Goal: Task Accomplishment & Management: Manage account settings

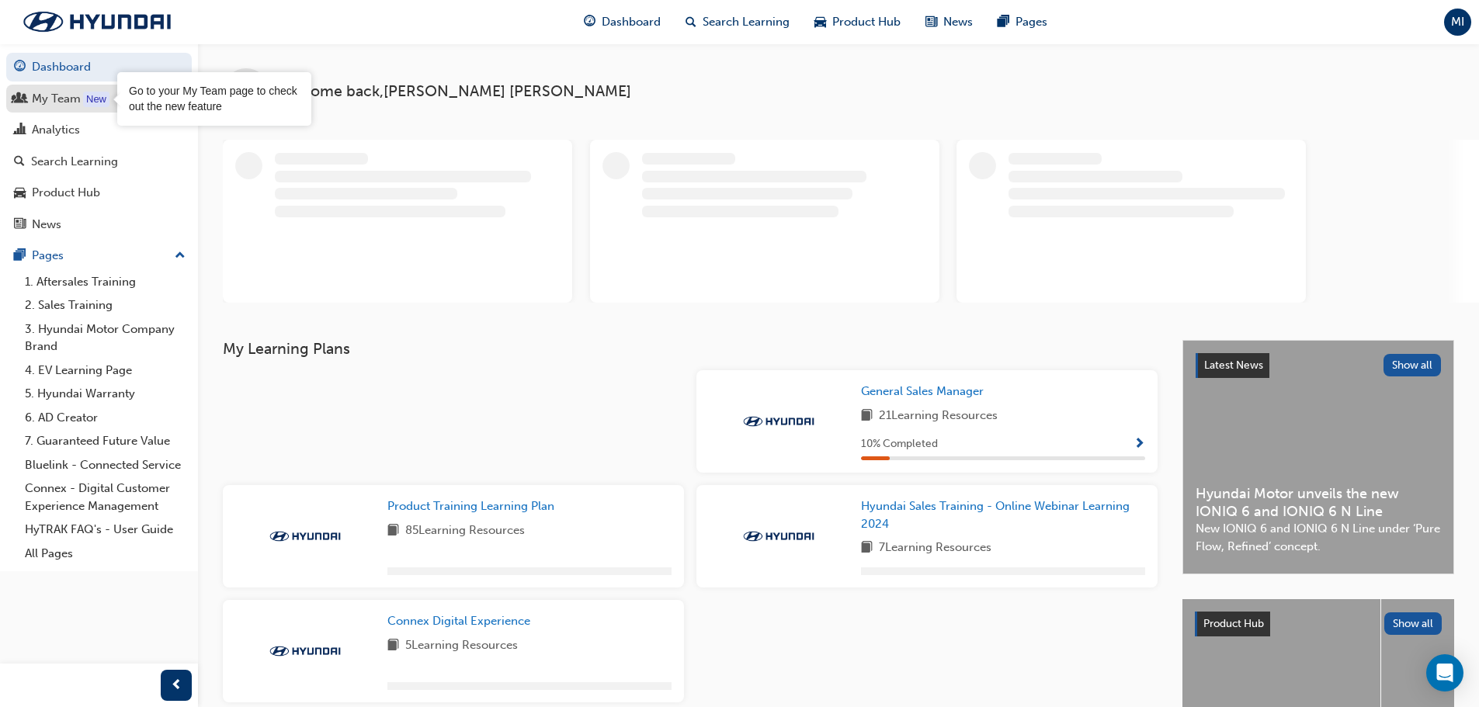
click at [91, 105] on div "New" at bounding box center [96, 100] width 26 height 16
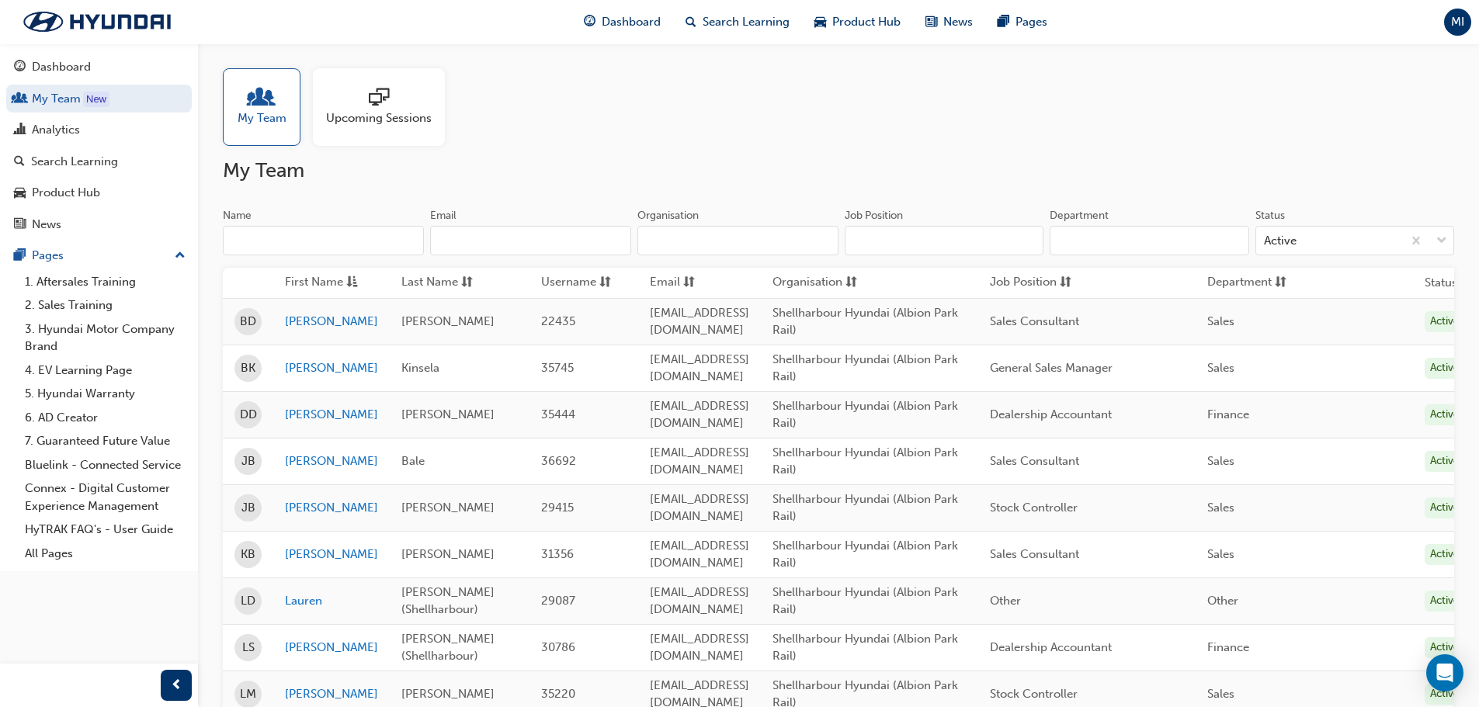
click at [503, 463] on div "Bale" at bounding box center [459, 462] width 116 height 18
click at [307, 461] on link "[PERSON_NAME]" at bounding box center [331, 462] width 93 height 18
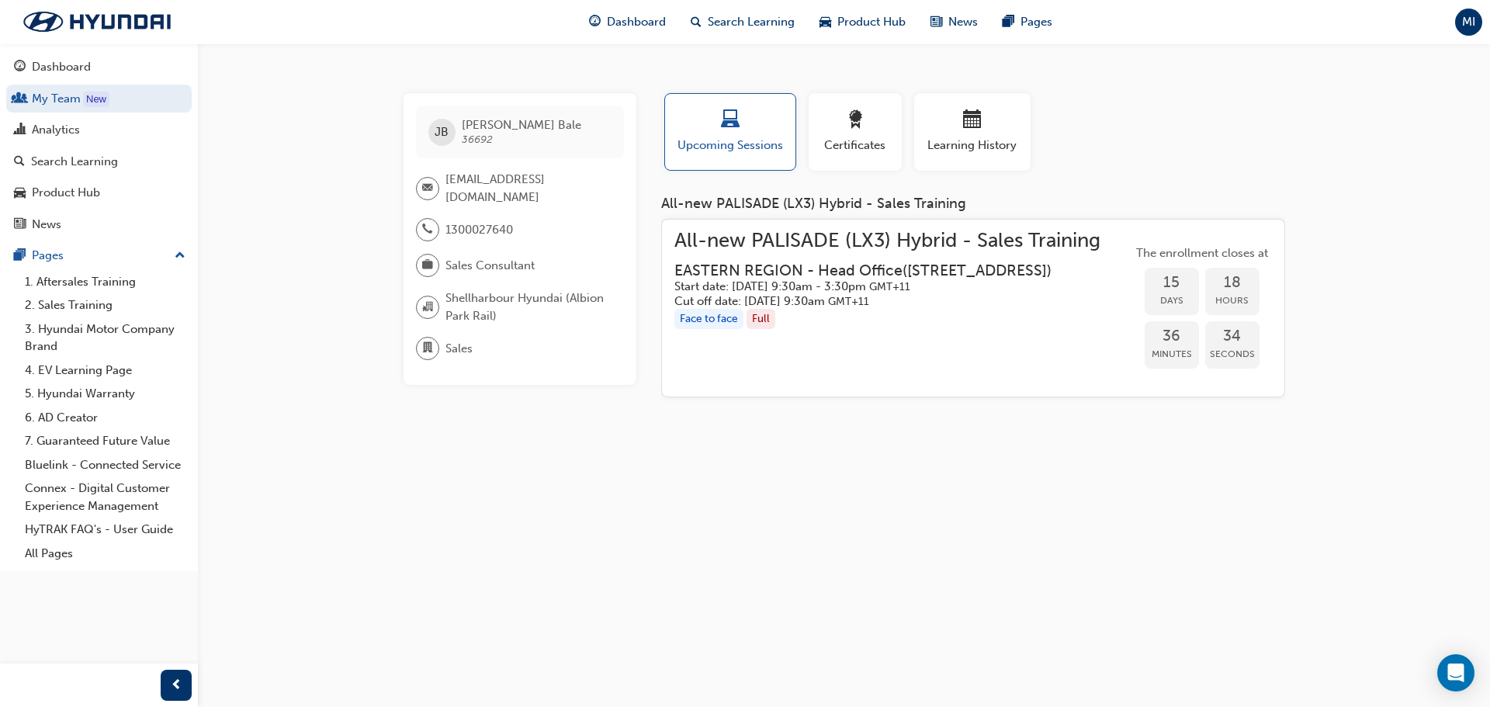
click at [844, 248] on span "All-new PALISADE (LX3) Hybrid - Sales Training" at bounding box center [888, 241] width 426 height 18
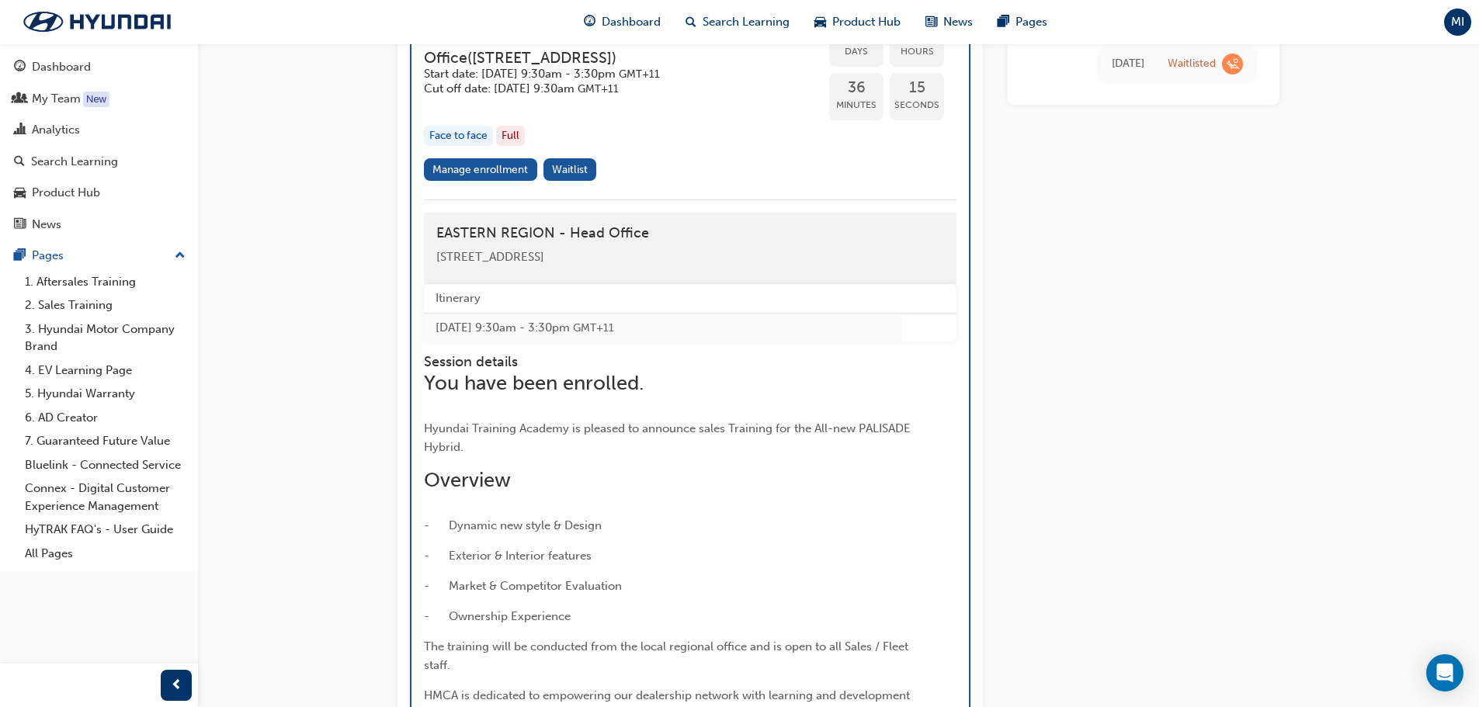
scroll to position [2376, 0]
click at [473, 183] on link "Manage enrollment" at bounding box center [480, 172] width 113 height 23
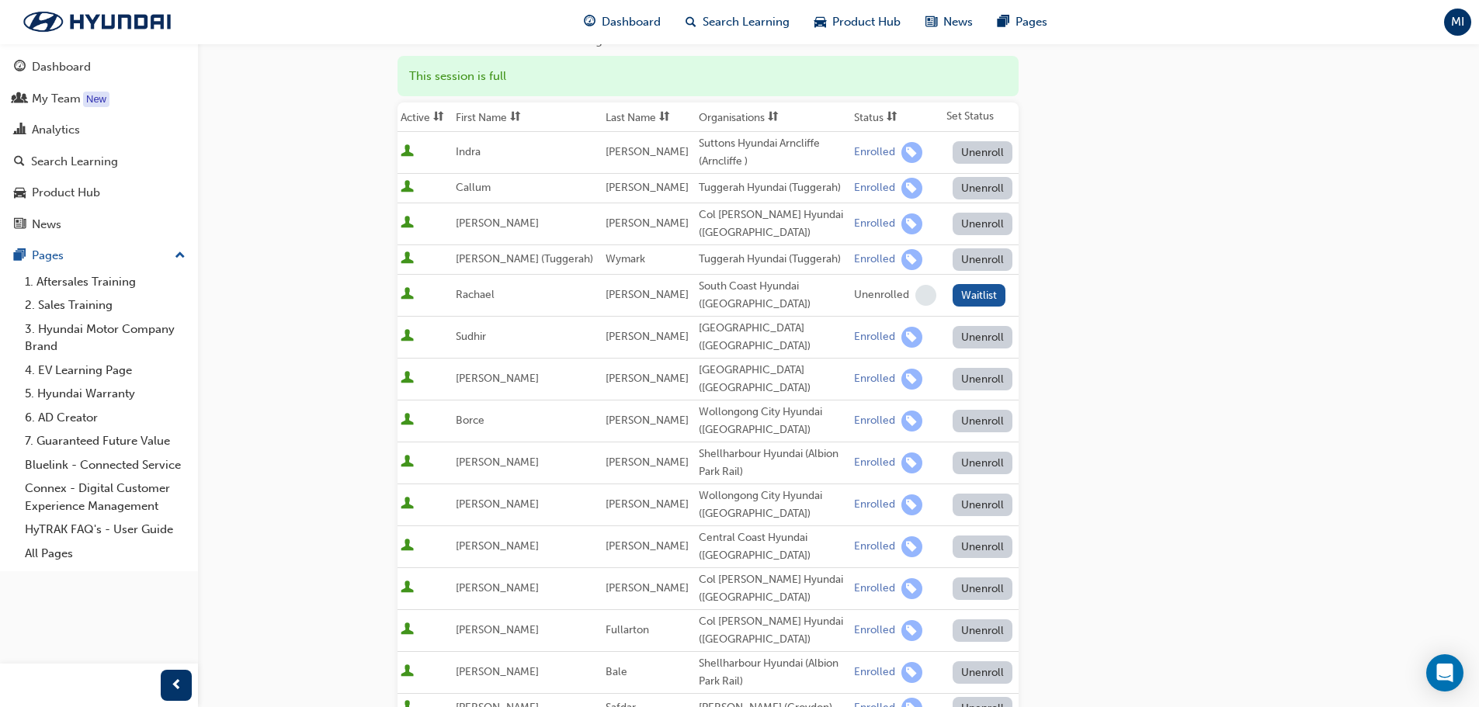
scroll to position [466, 0]
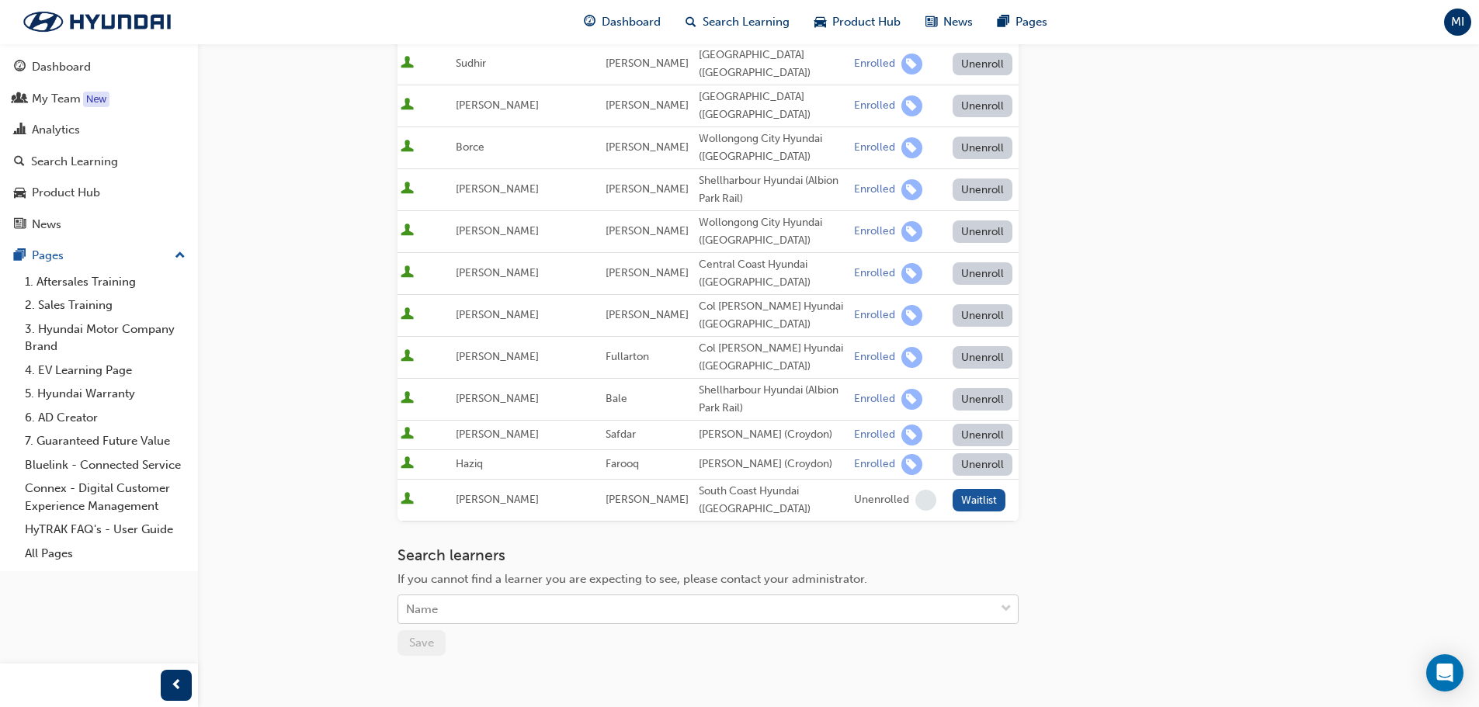
click at [589, 609] on div "Name" at bounding box center [696, 609] width 596 height 27
drag, startPoint x: 589, startPoint y: 610, endPoint x: 609, endPoint y: 529, distance: 84.0
click at [609, 529] on div "Go to session detail page Manage enrollment for All-new PALISADE (LX3) Hybrid -…" at bounding box center [707, 177] width 621 height 1199
type input "MELA"
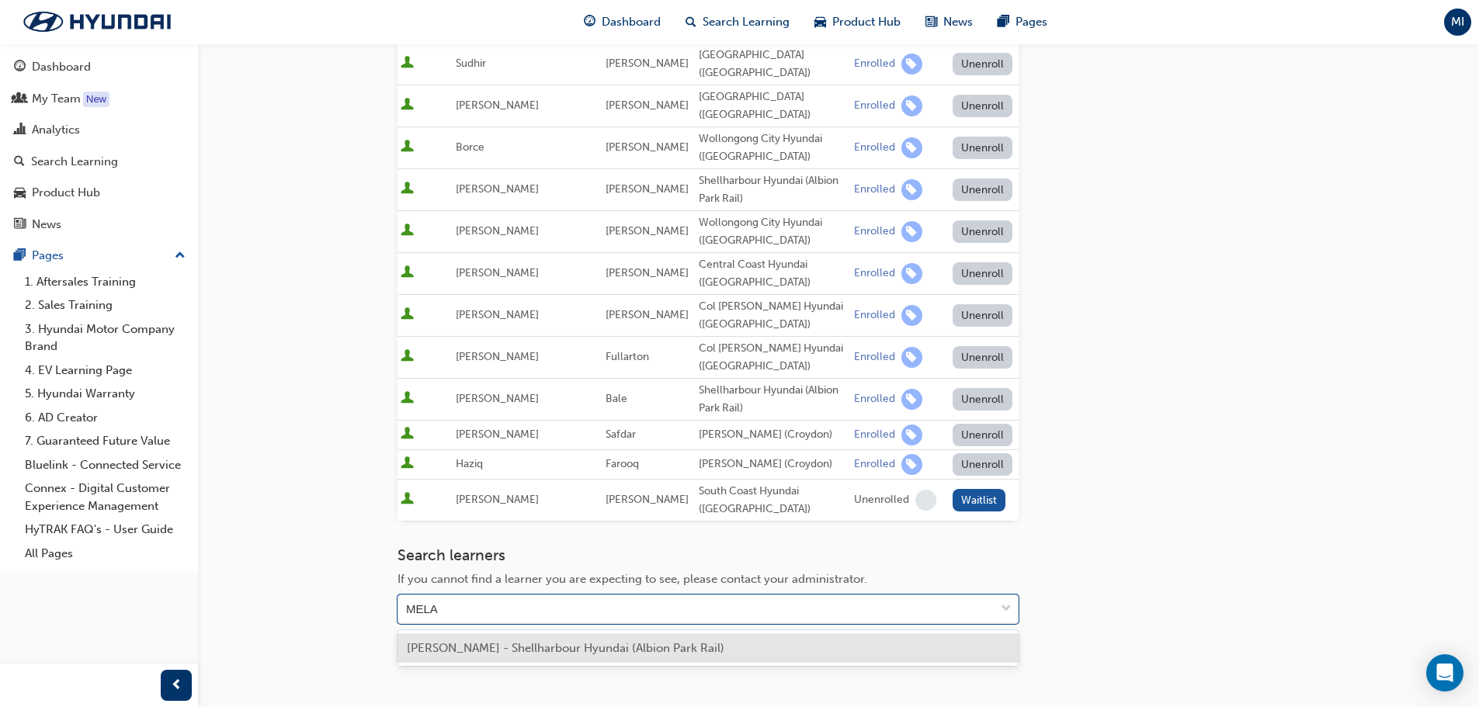
click at [749, 647] on div "[PERSON_NAME] - Shellharbour Hyundai (Albion Park Rail)" at bounding box center [707, 648] width 621 height 30
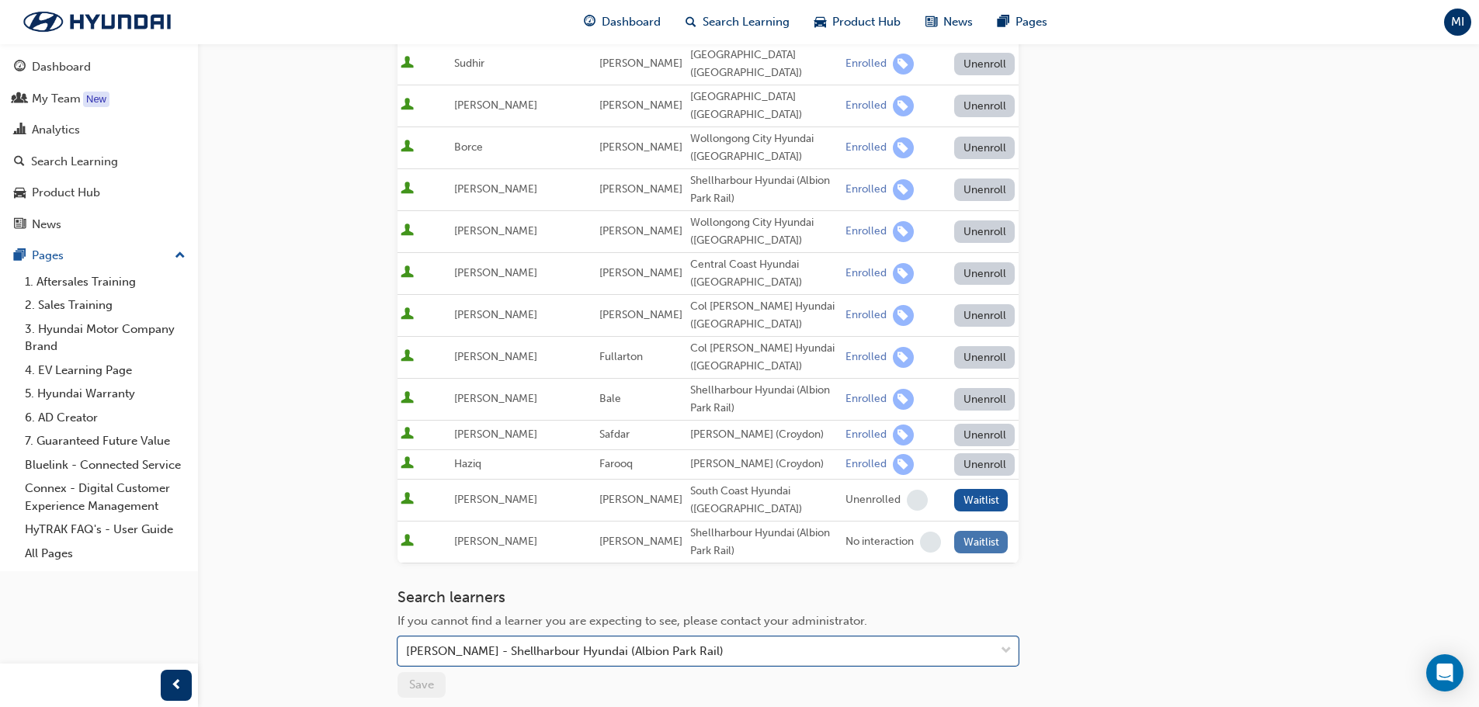
click at [978, 545] on button "Waitlist" at bounding box center [981, 542] width 54 height 23
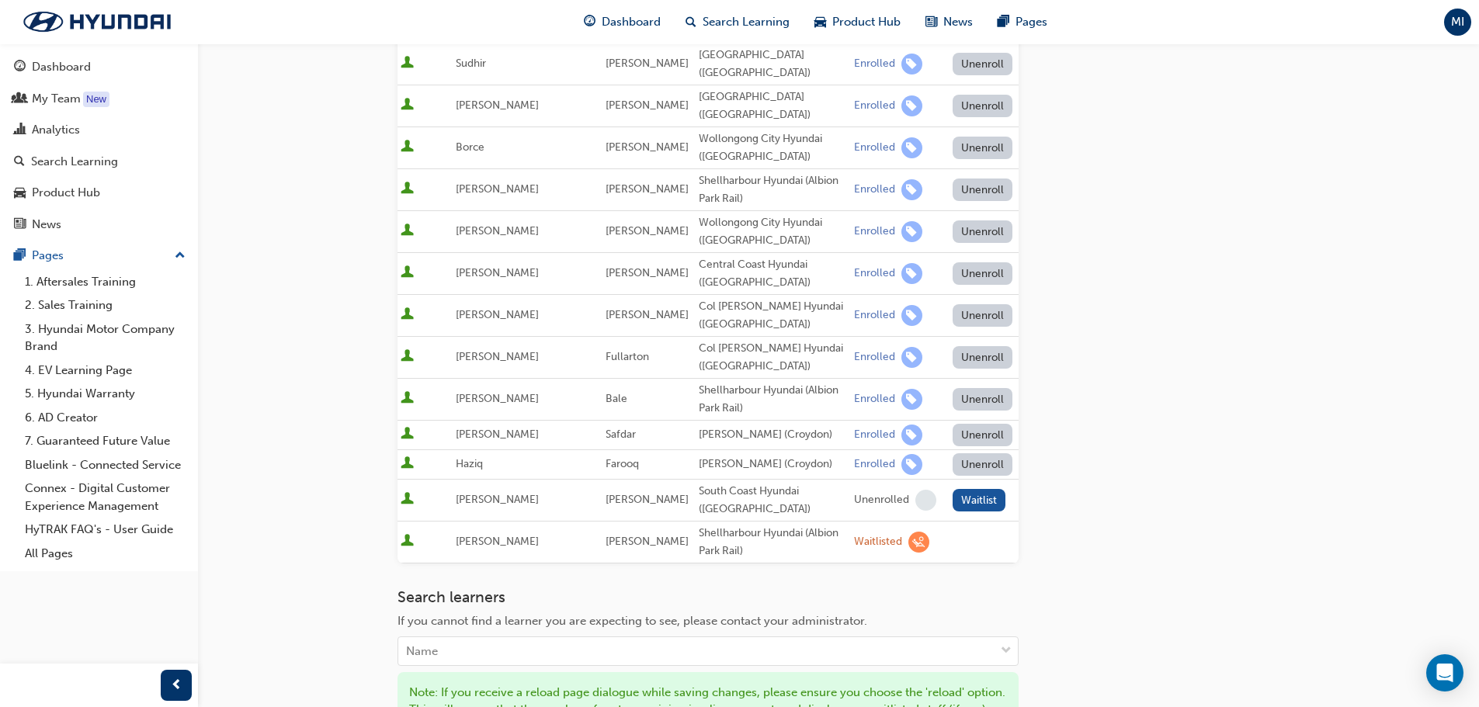
click at [854, 542] on div "Waitlisted" at bounding box center [878, 542] width 48 height 15
click at [908, 540] on span "learningRecordVerb_WAITLIST-icon" at bounding box center [918, 542] width 21 height 21
click at [1179, 518] on div "Go to session detail page Manage enrollment for All-new PALISADE (LX3) Hybrid -…" at bounding box center [838, 230] width 882 height 1305
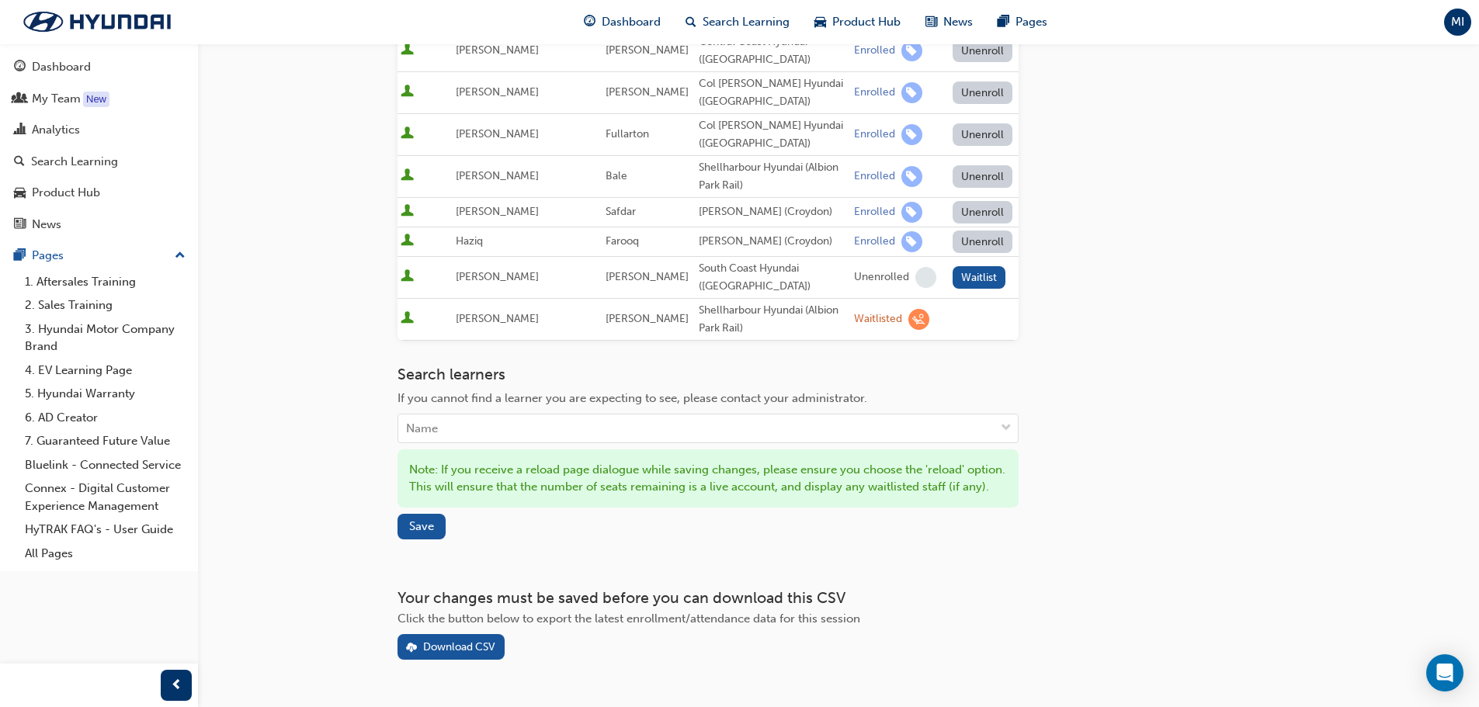
scroll to position [747, 0]
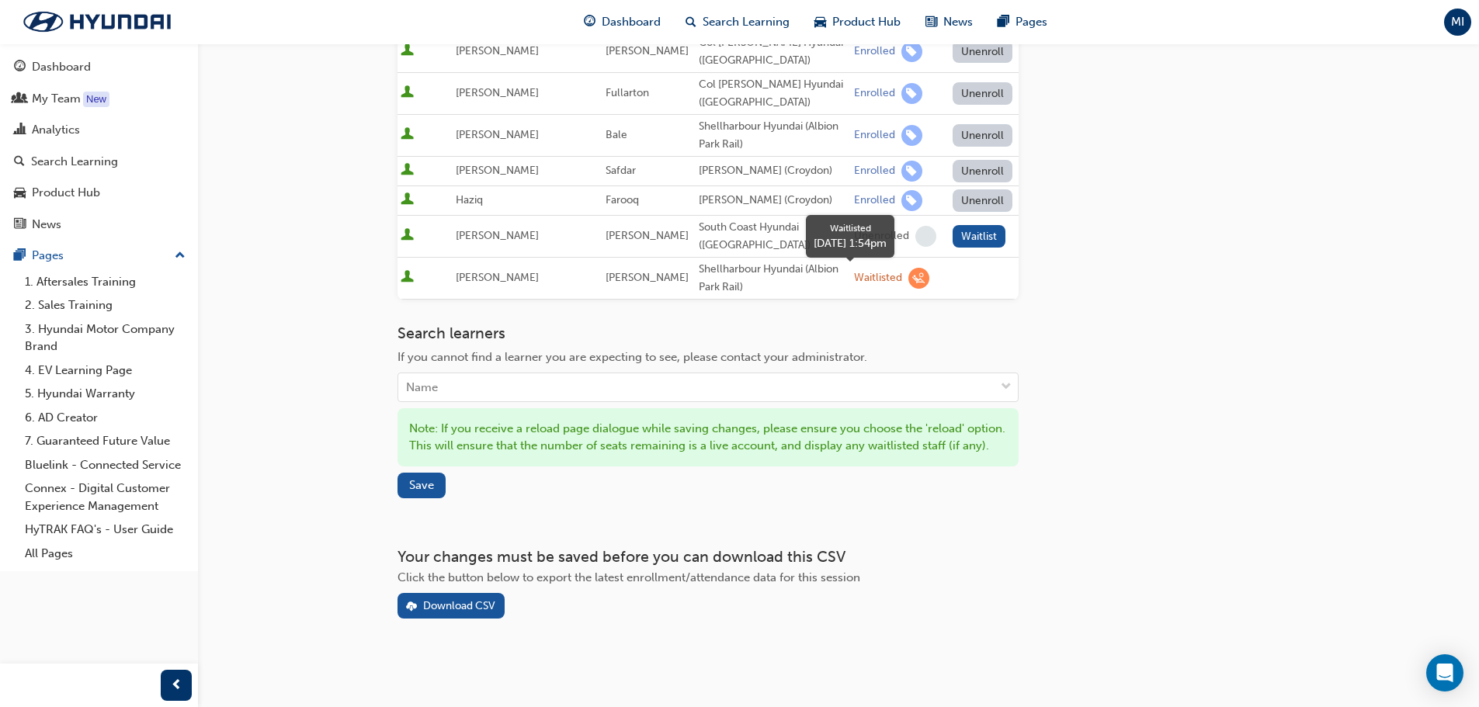
click at [854, 271] on div "Waitlisted" at bounding box center [878, 278] width 48 height 15
drag, startPoint x: 725, startPoint y: 252, endPoint x: 1094, endPoint y: 295, distance: 371.3
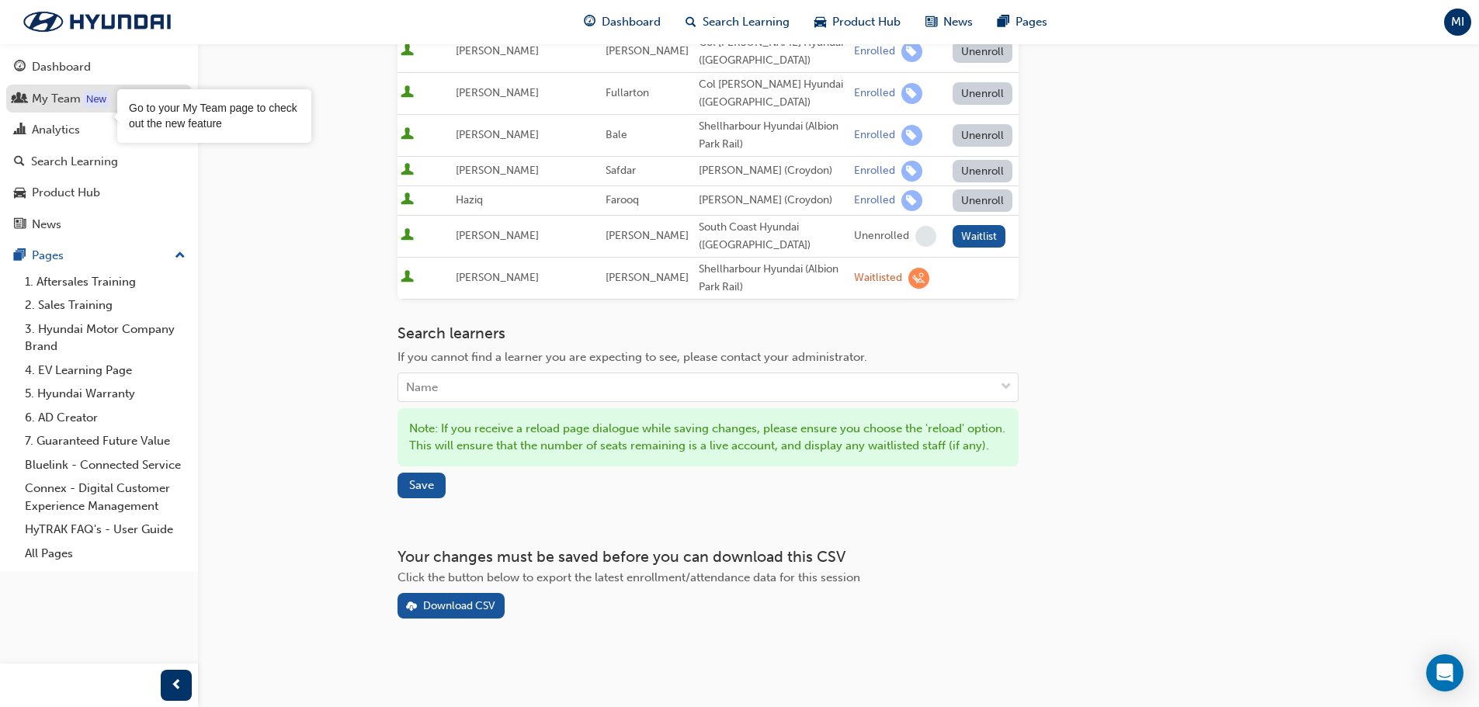
click at [94, 92] on div "New" at bounding box center [96, 100] width 26 height 16
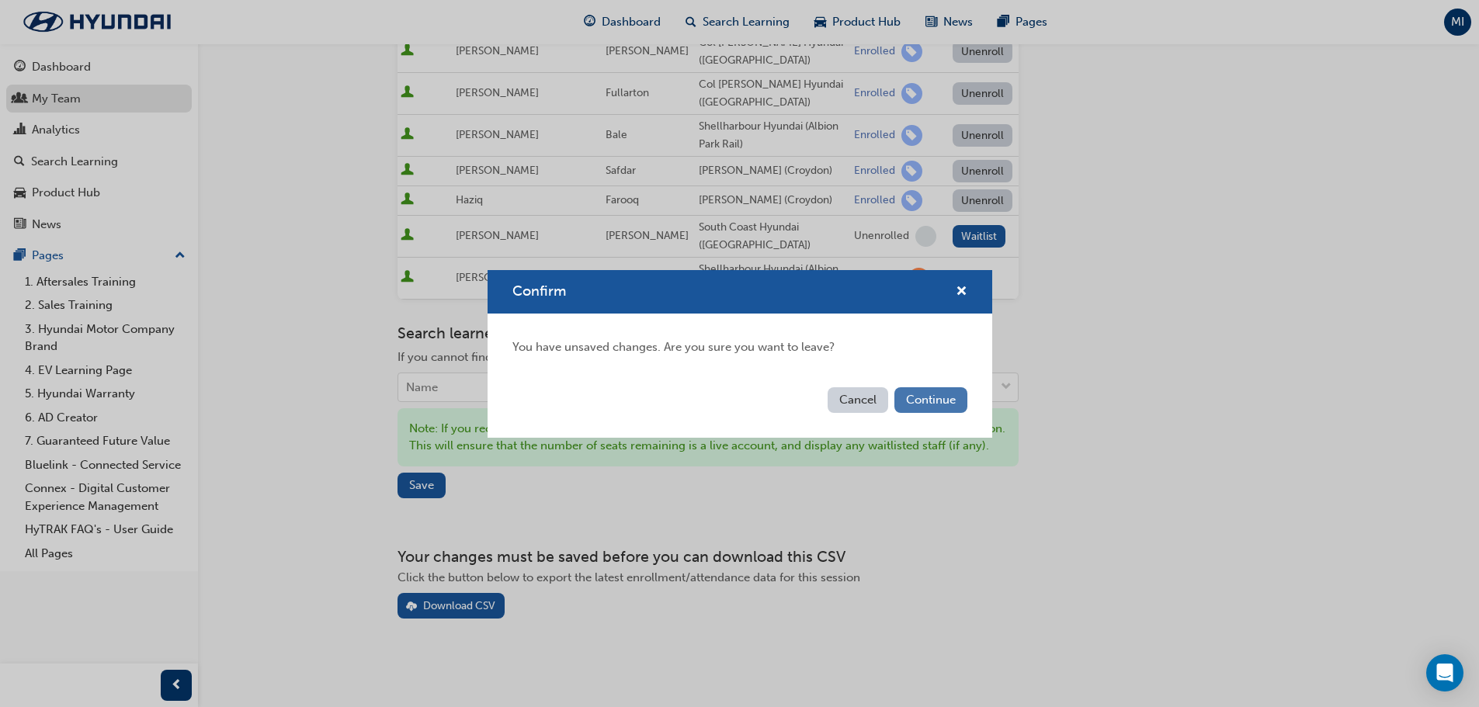
click at [946, 400] on button "Continue" at bounding box center [930, 400] width 73 height 26
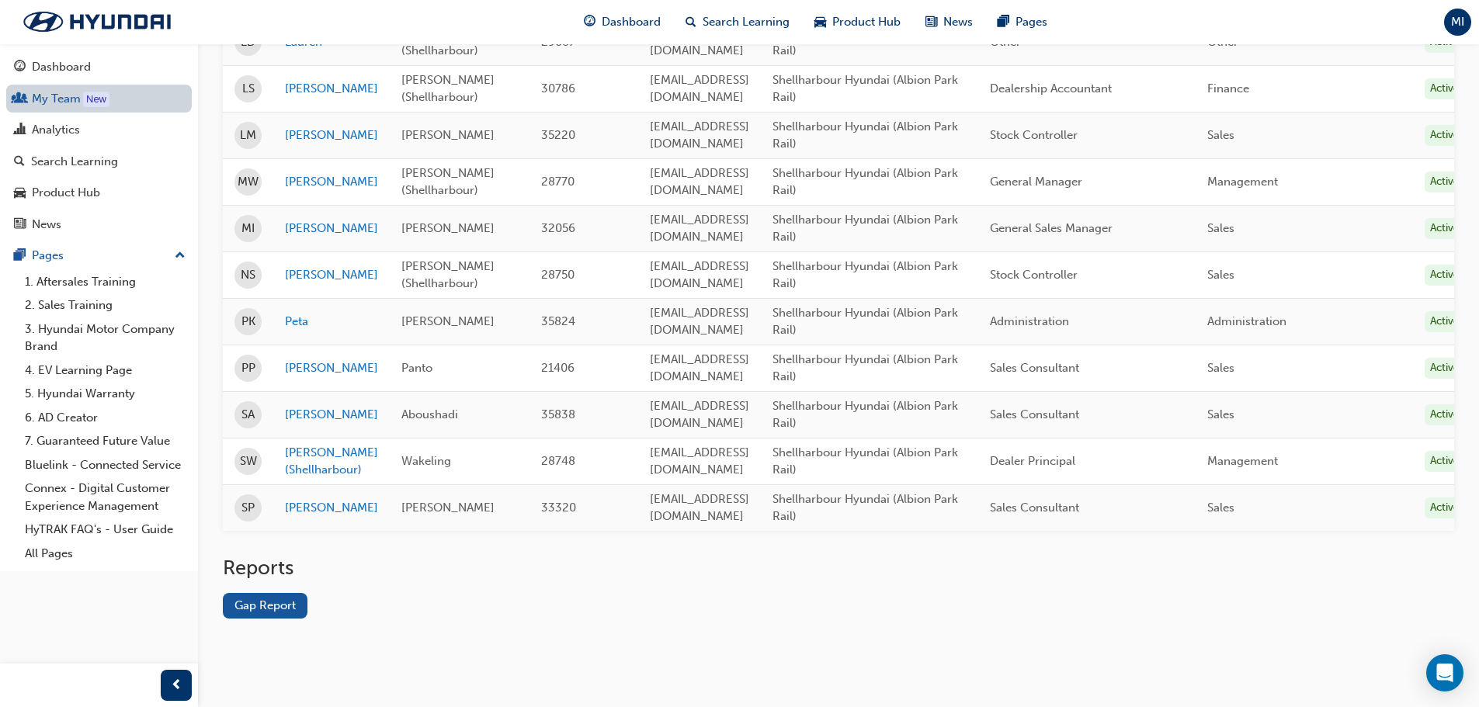
scroll to position [571, 0]
click at [301, 406] on link "[PERSON_NAME]" at bounding box center [331, 415] width 93 height 18
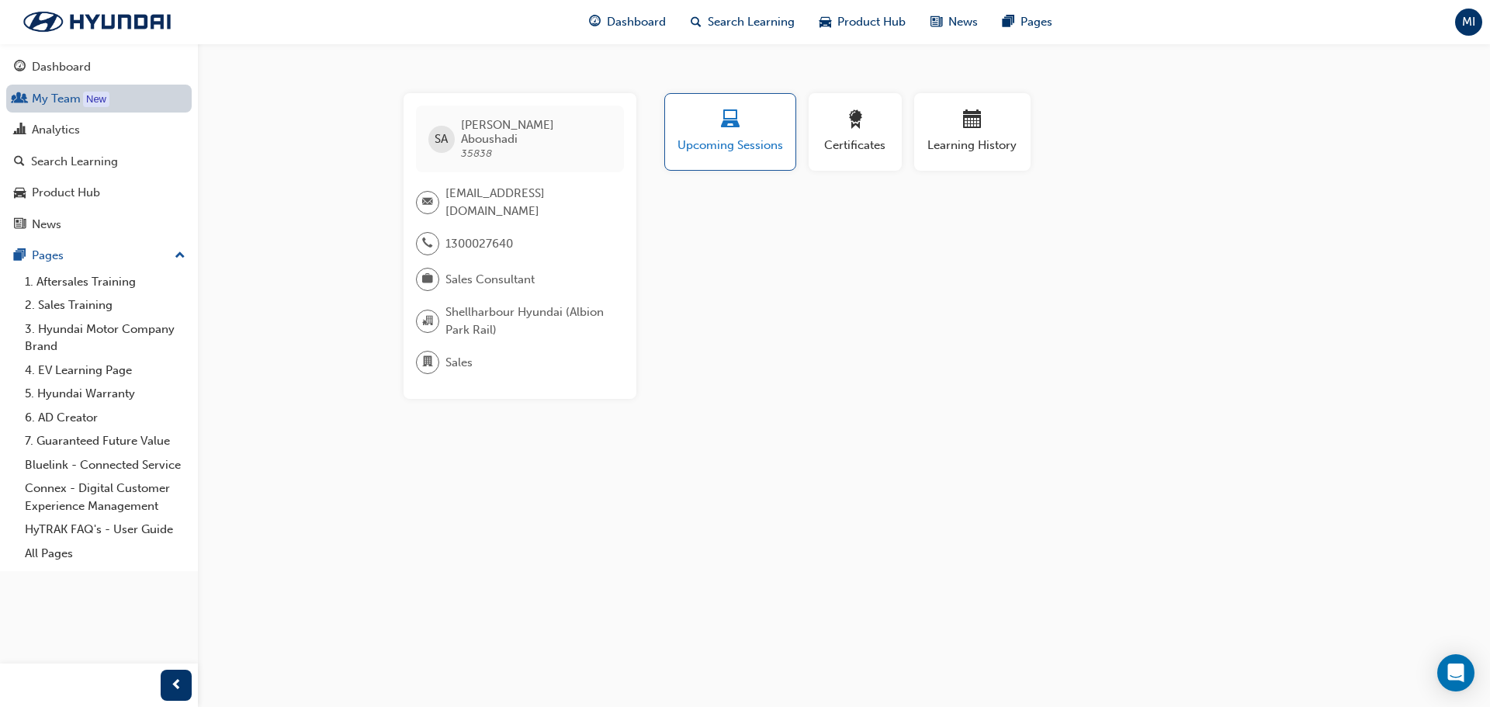
click at [709, 140] on span "Upcoming Sessions" at bounding box center [730, 146] width 107 height 18
click at [751, 23] on span "Search Learning" at bounding box center [751, 22] width 87 height 18
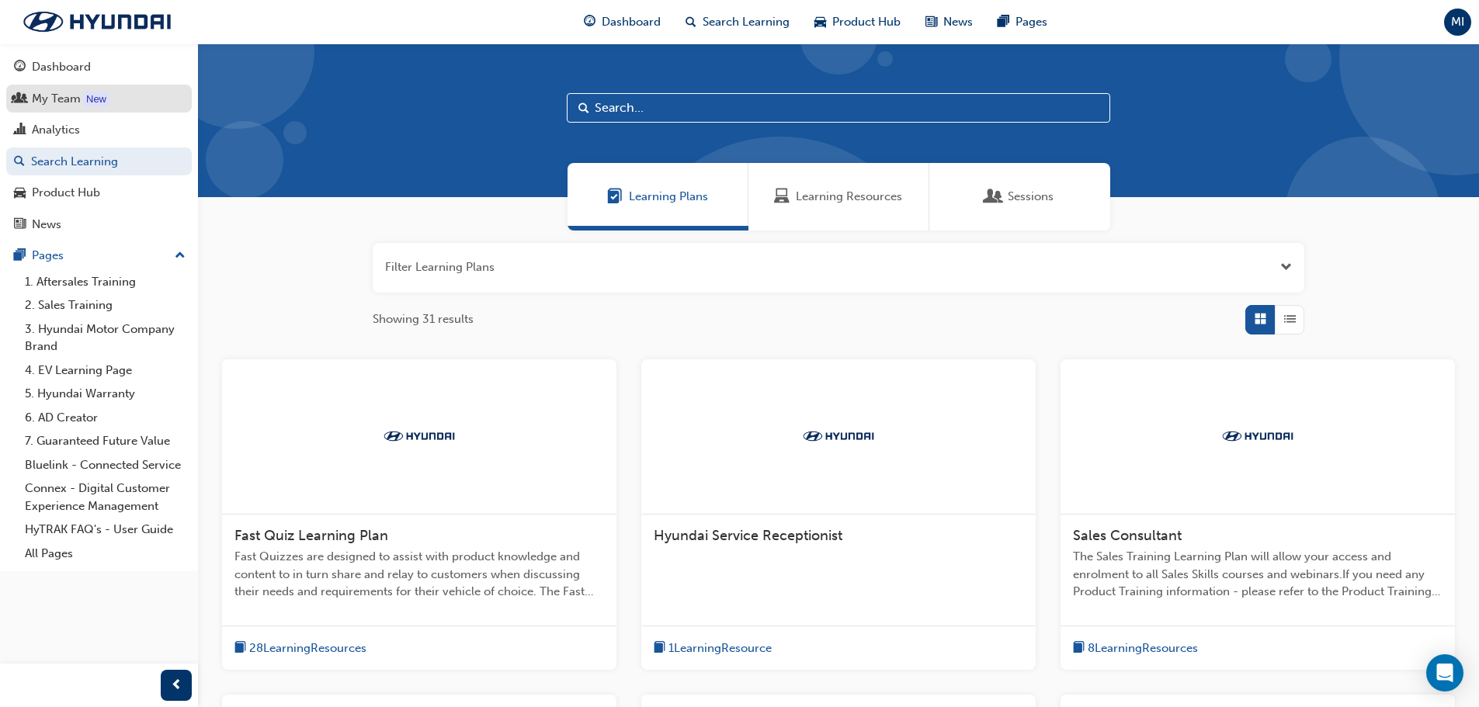
click at [775, 110] on input "text" at bounding box center [838, 107] width 543 height 29
type input "palisade"
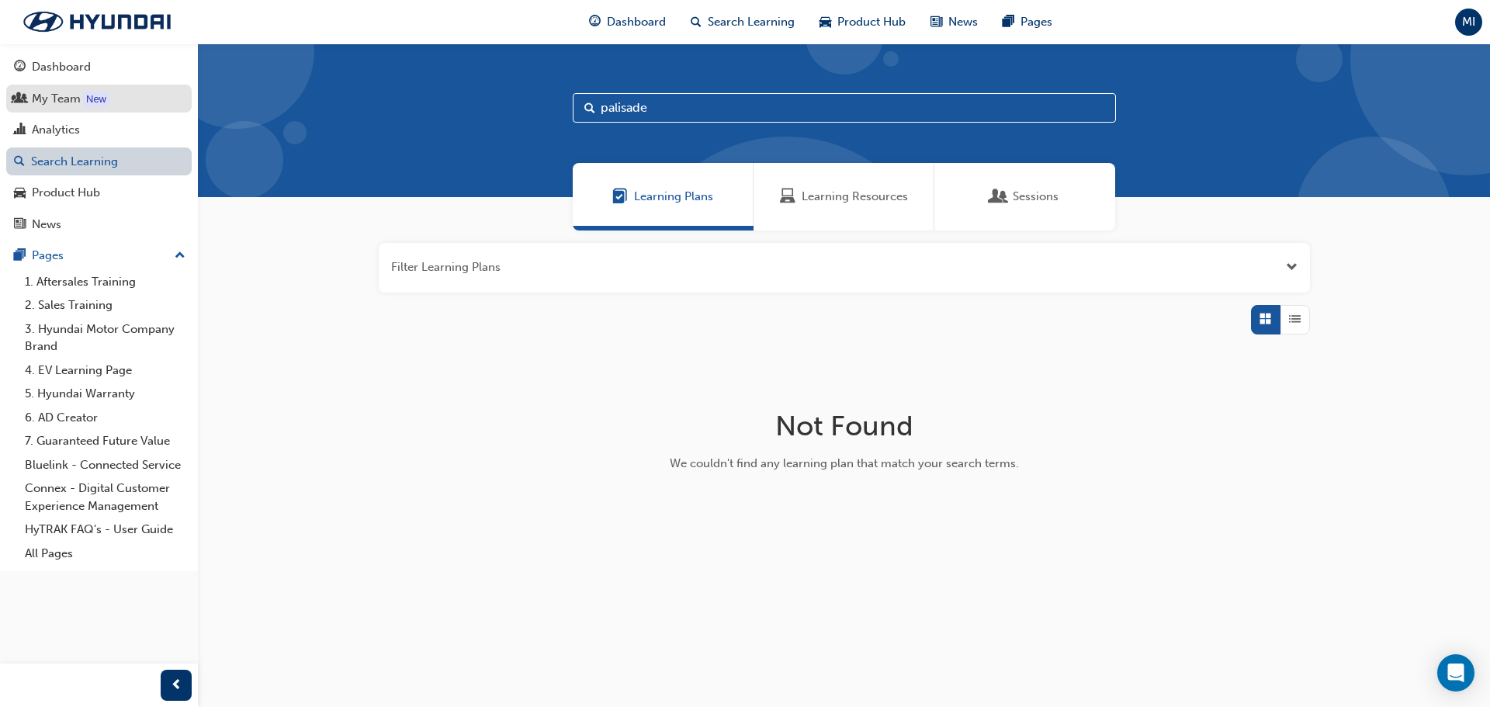
click at [90, 162] on link "Search Learning" at bounding box center [99, 161] width 186 height 29
click at [744, 22] on span "Search Learning" at bounding box center [751, 22] width 87 height 18
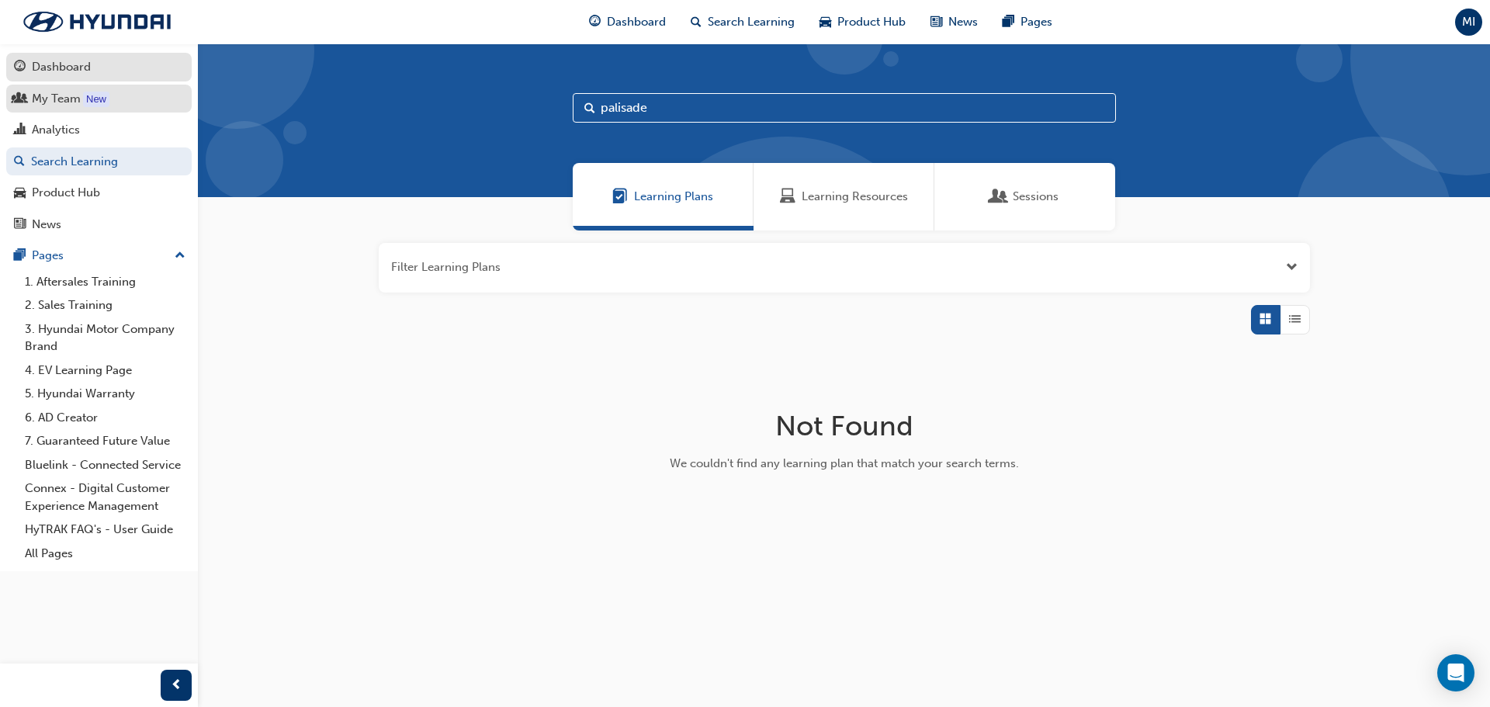
click at [128, 70] on div "Dashboard" at bounding box center [99, 66] width 170 height 19
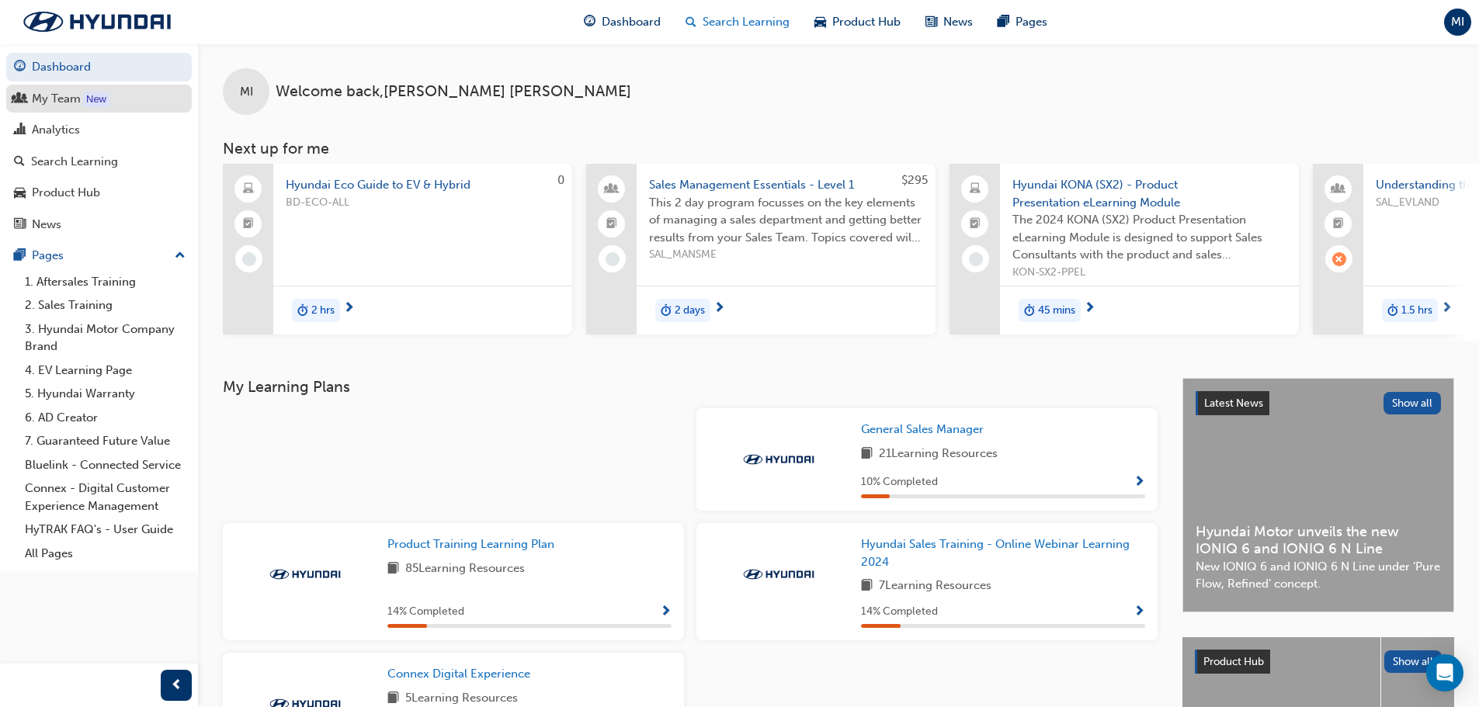
click at [743, 25] on span "Search Learning" at bounding box center [746, 22] width 87 height 18
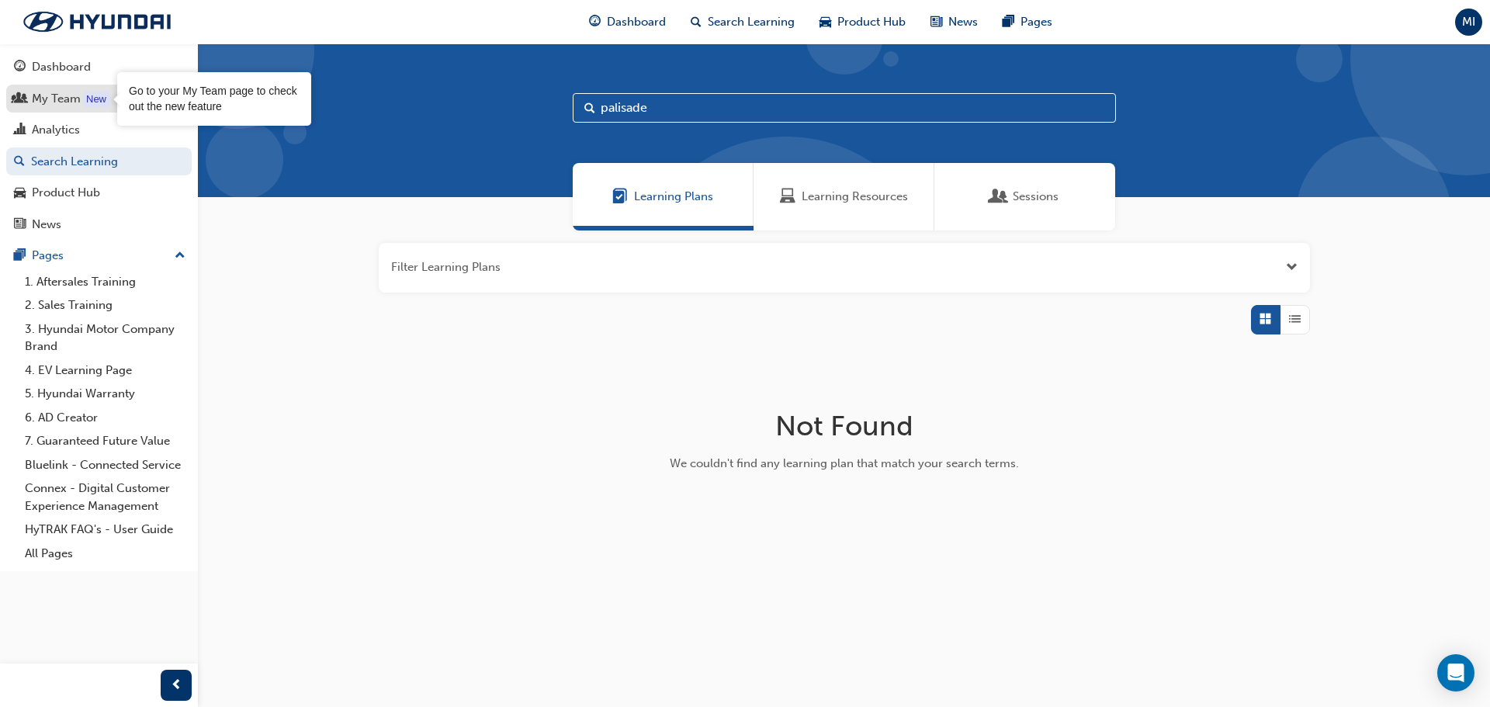
click at [84, 95] on div "New" at bounding box center [96, 100] width 26 height 16
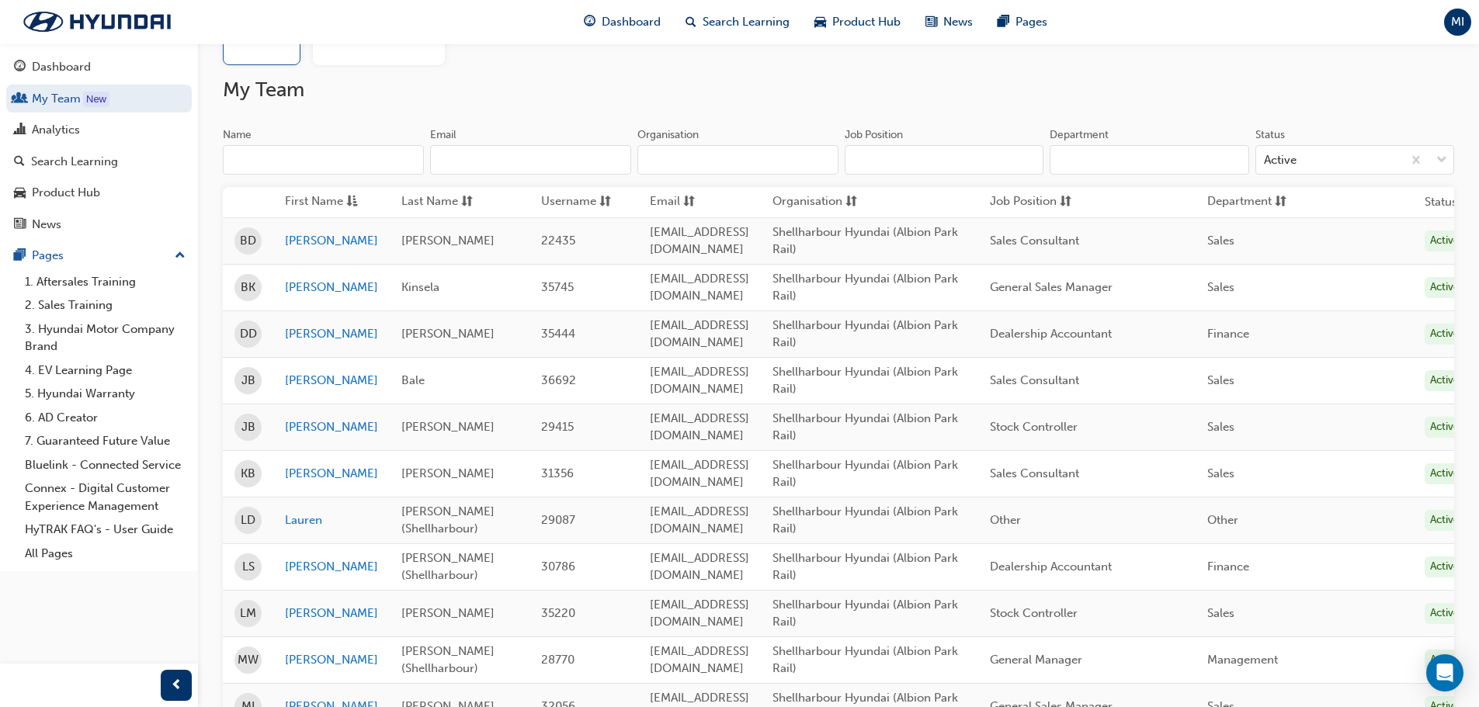
scroll to position [543, 0]
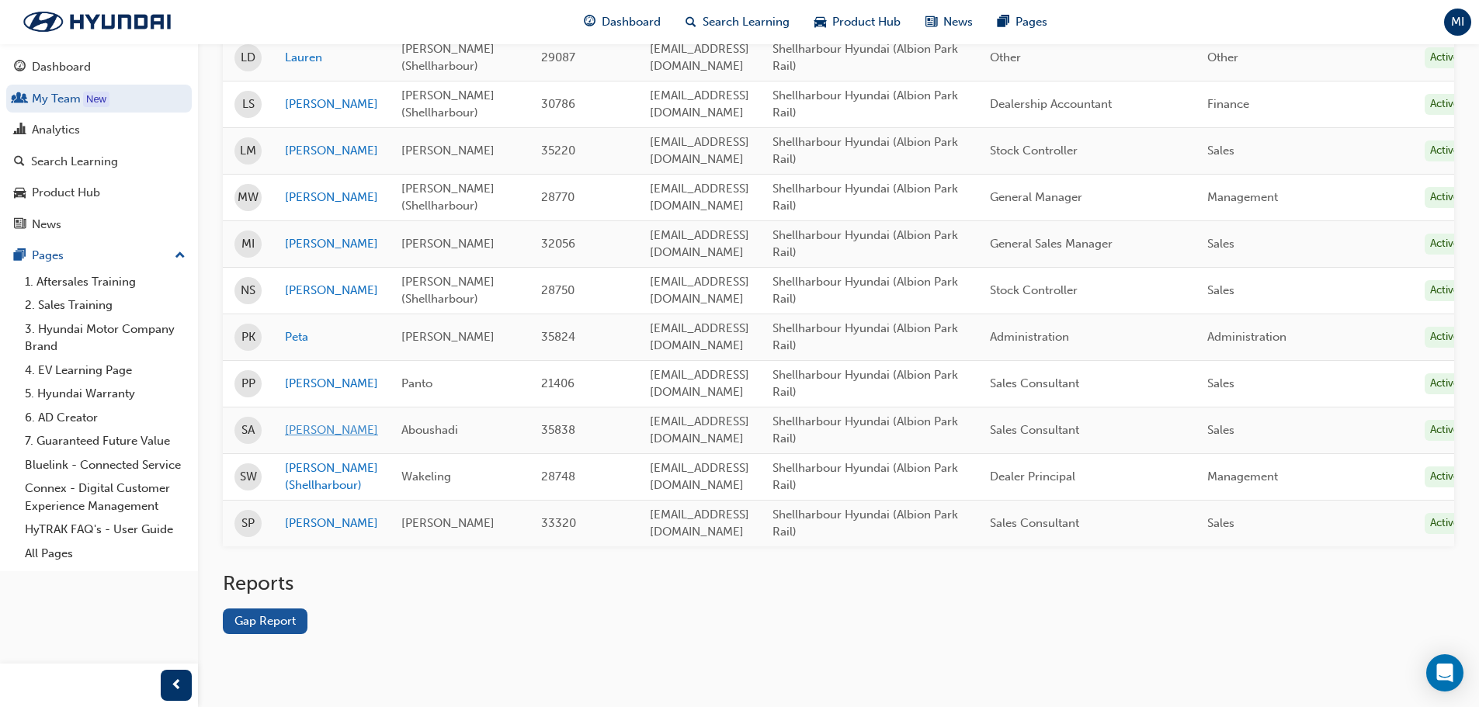
click at [303, 428] on link "[PERSON_NAME]" at bounding box center [331, 431] width 93 height 18
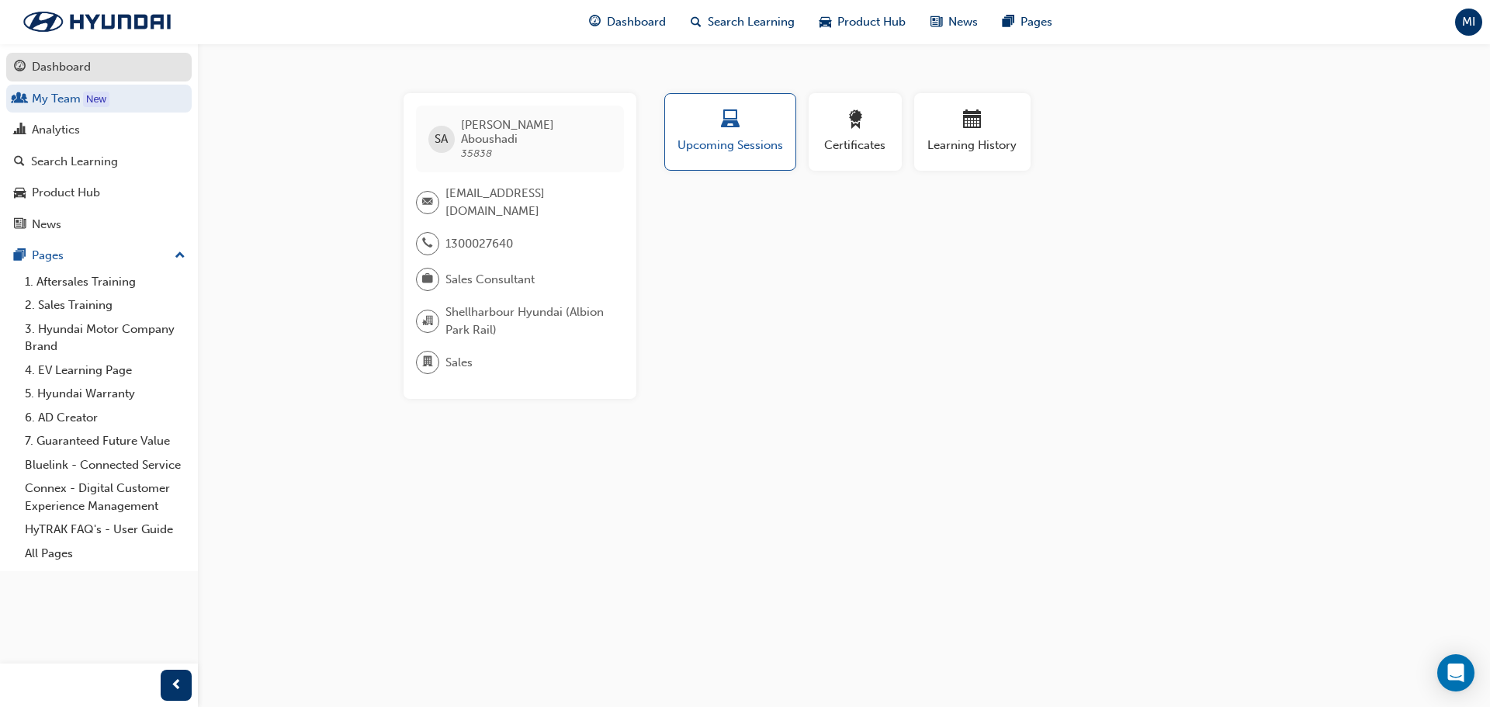
click at [109, 67] on div "Dashboard" at bounding box center [99, 66] width 170 height 19
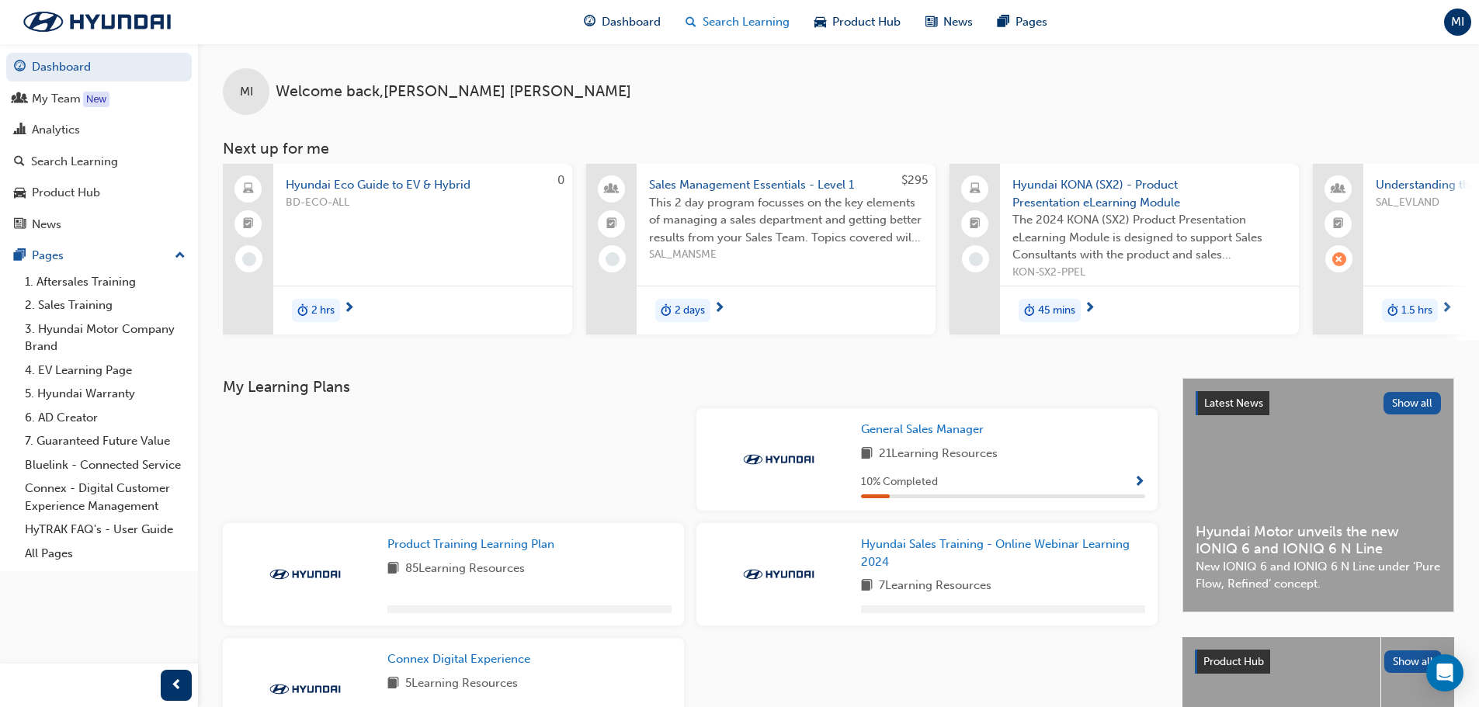
click at [708, 25] on span "Search Learning" at bounding box center [746, 22] width 87 height 18
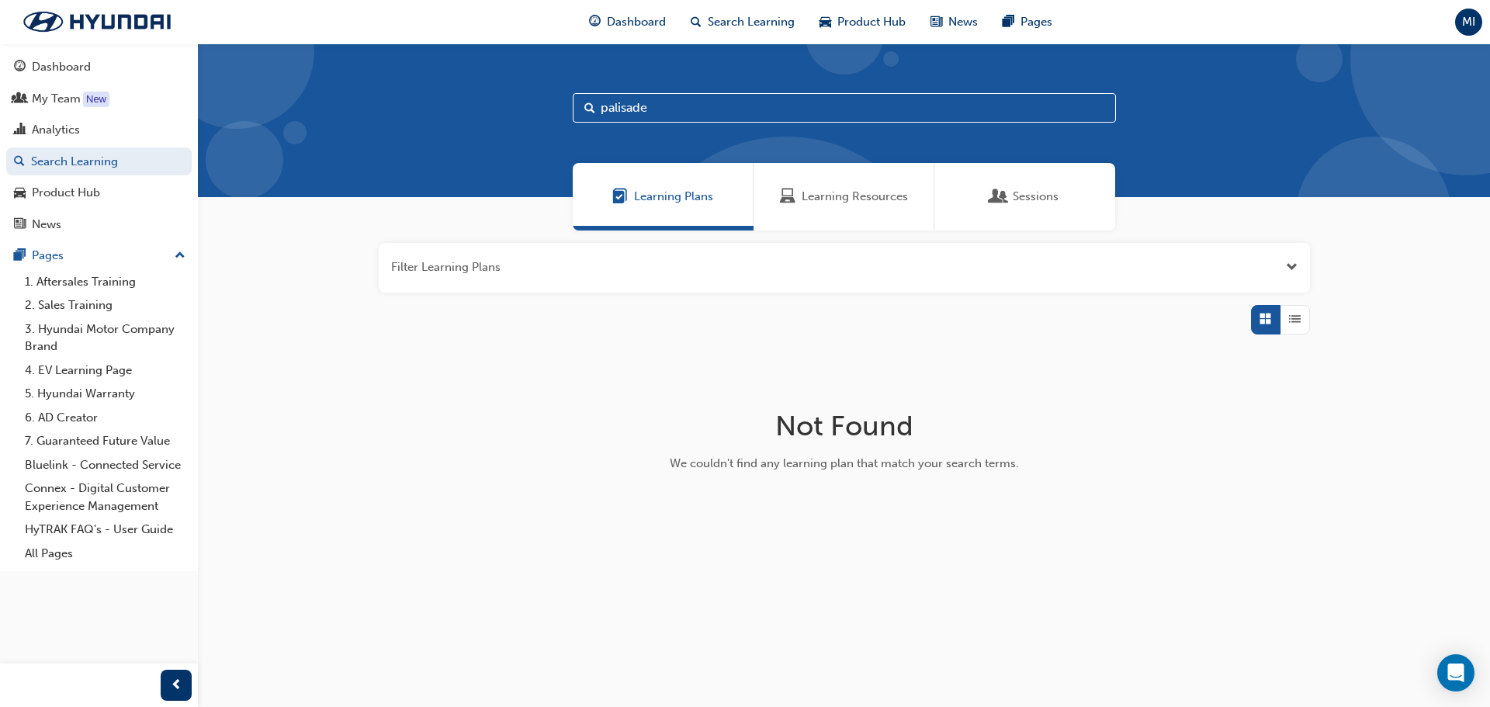
click at [688, 109] on input "palisade" at bounding box center [844, 107] width 543 height 29
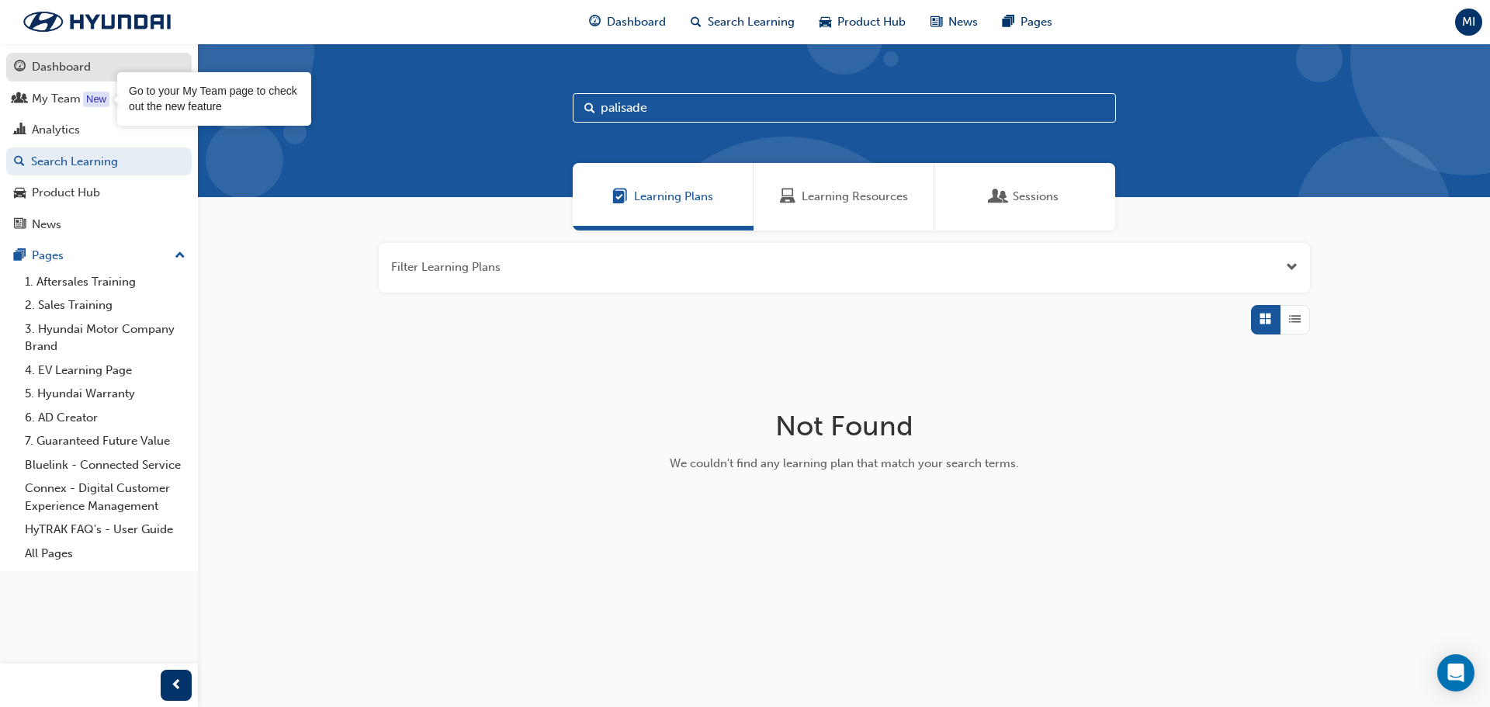
click at [85, 77] on link "Dashboard" at bounding box center [99, 67] width 186 height 29
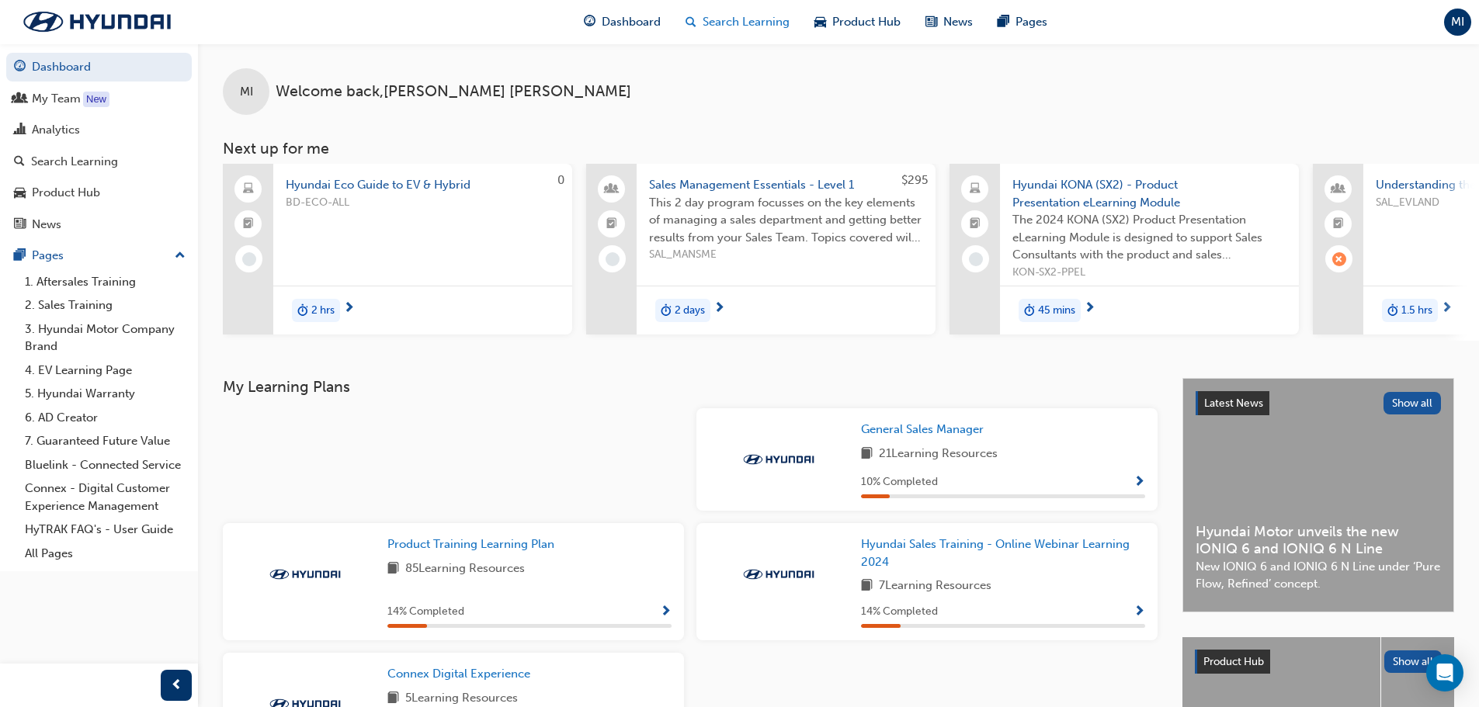
click at [728, 26] on span "Search Learning" at bounding box center [746, 22] width 87 height 18
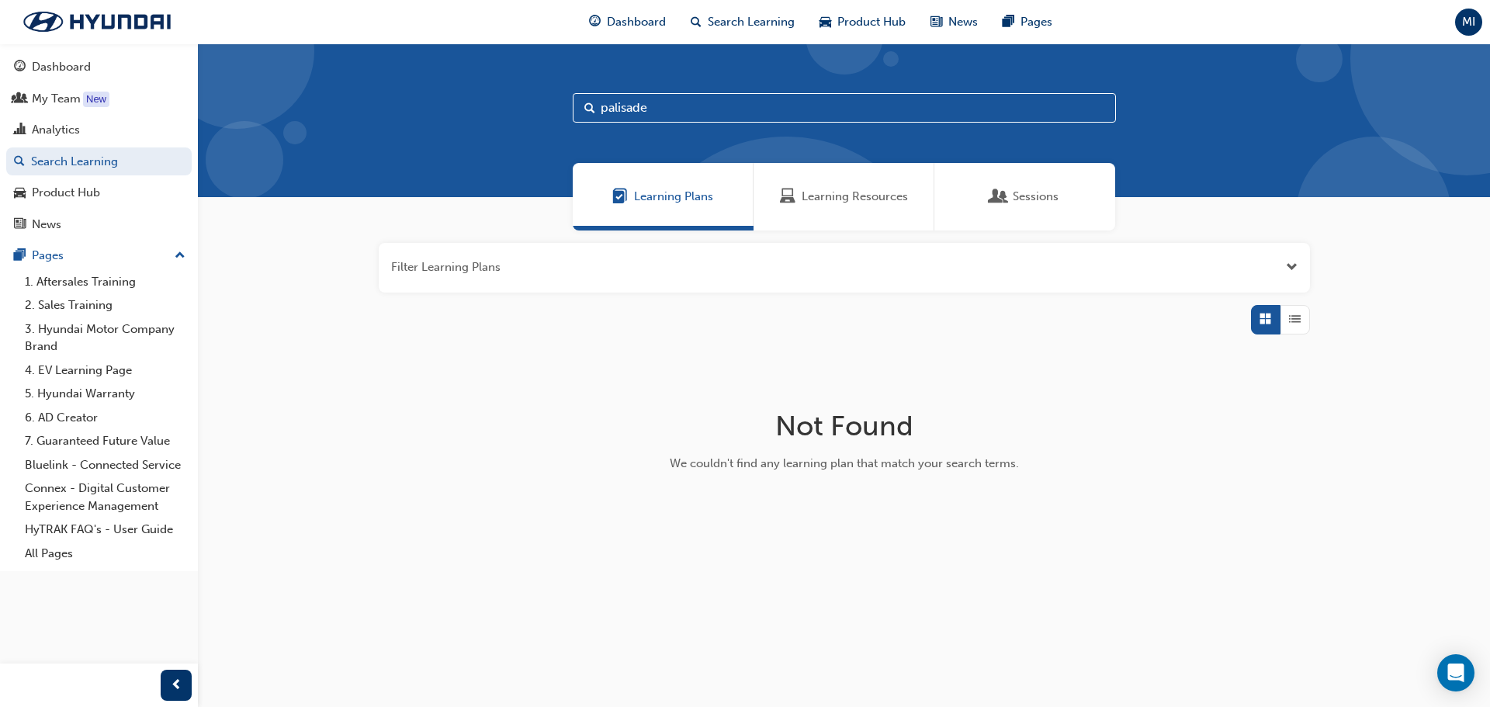
click at [699, 197] on span "Learning Plans" at bounding box center [673, 197] width 79 height 18
click at [845, 188] on span "Learning Resources" at bounding box center [855, 197] width 106 height 18
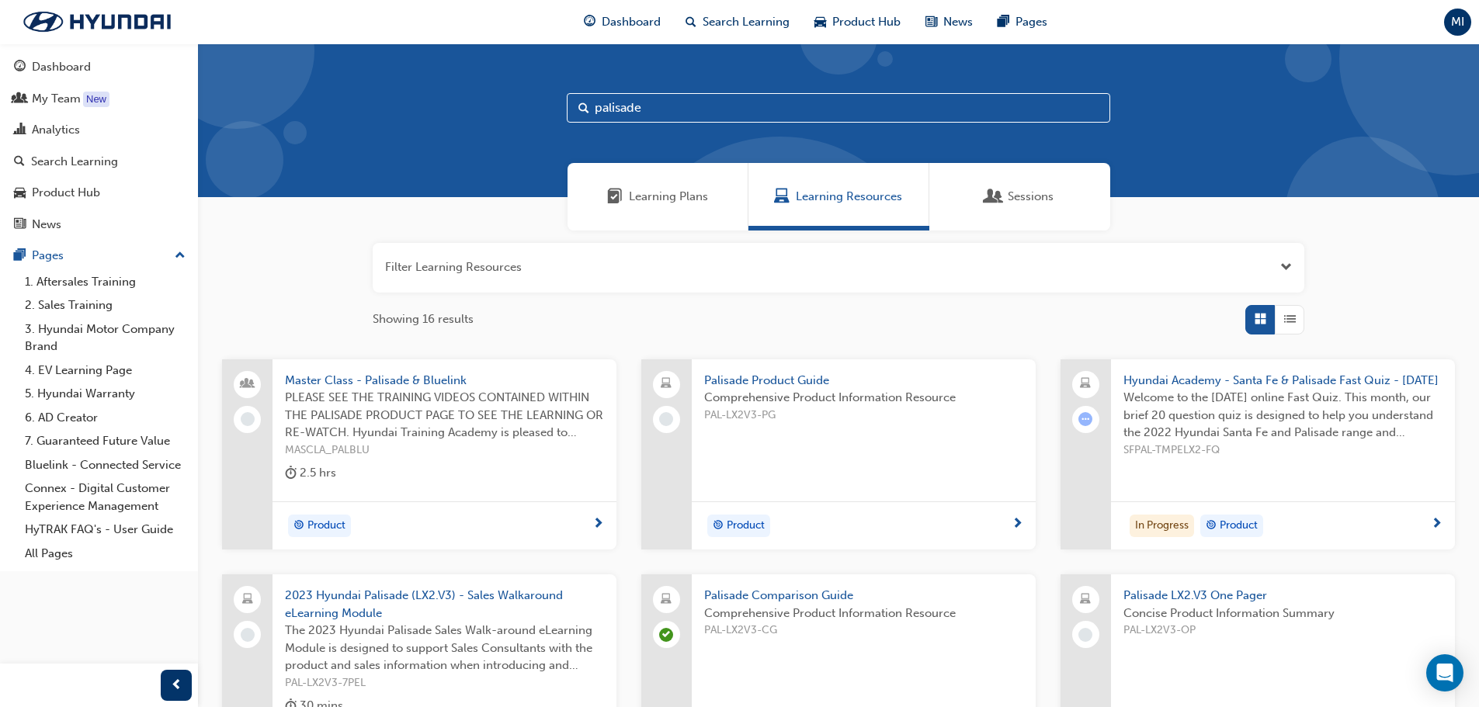
click at [1014, 199] on span "Sessions" at bounding box center [1031, 197] width 46 height 18
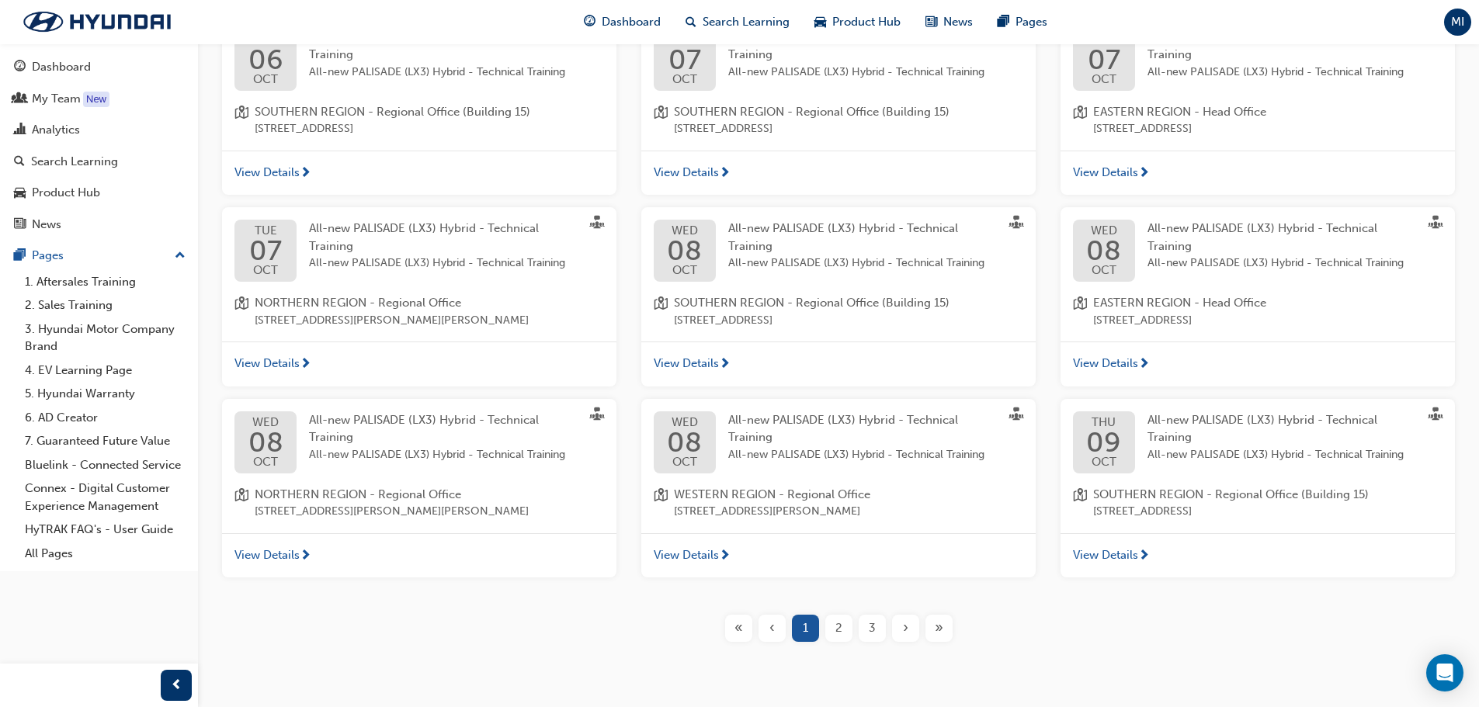
scroll to position [379, 0]
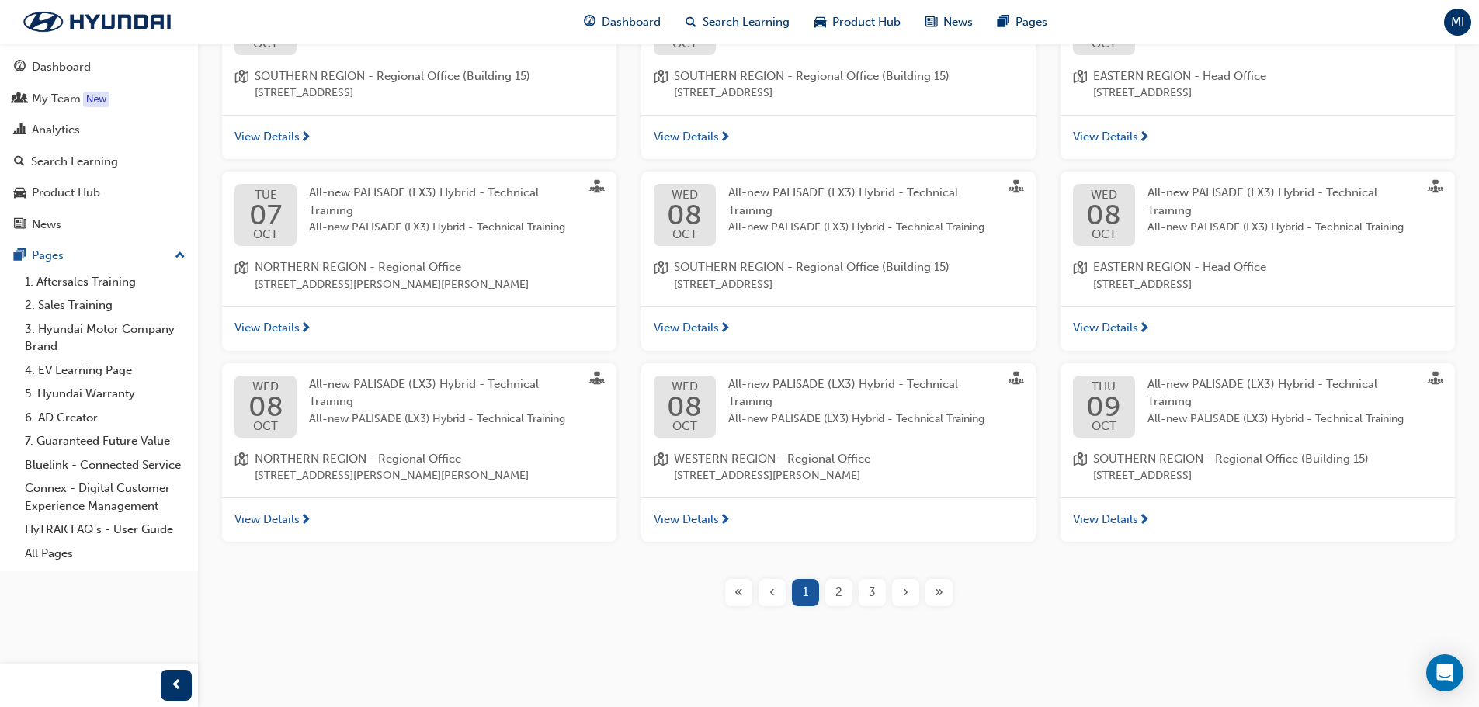
click at [837, 592] on span "2" at bounding box center [838, 593] width 7 height 18
click at [840, 595] on span "2" at bounding box center [838, 593] width 7 height 18
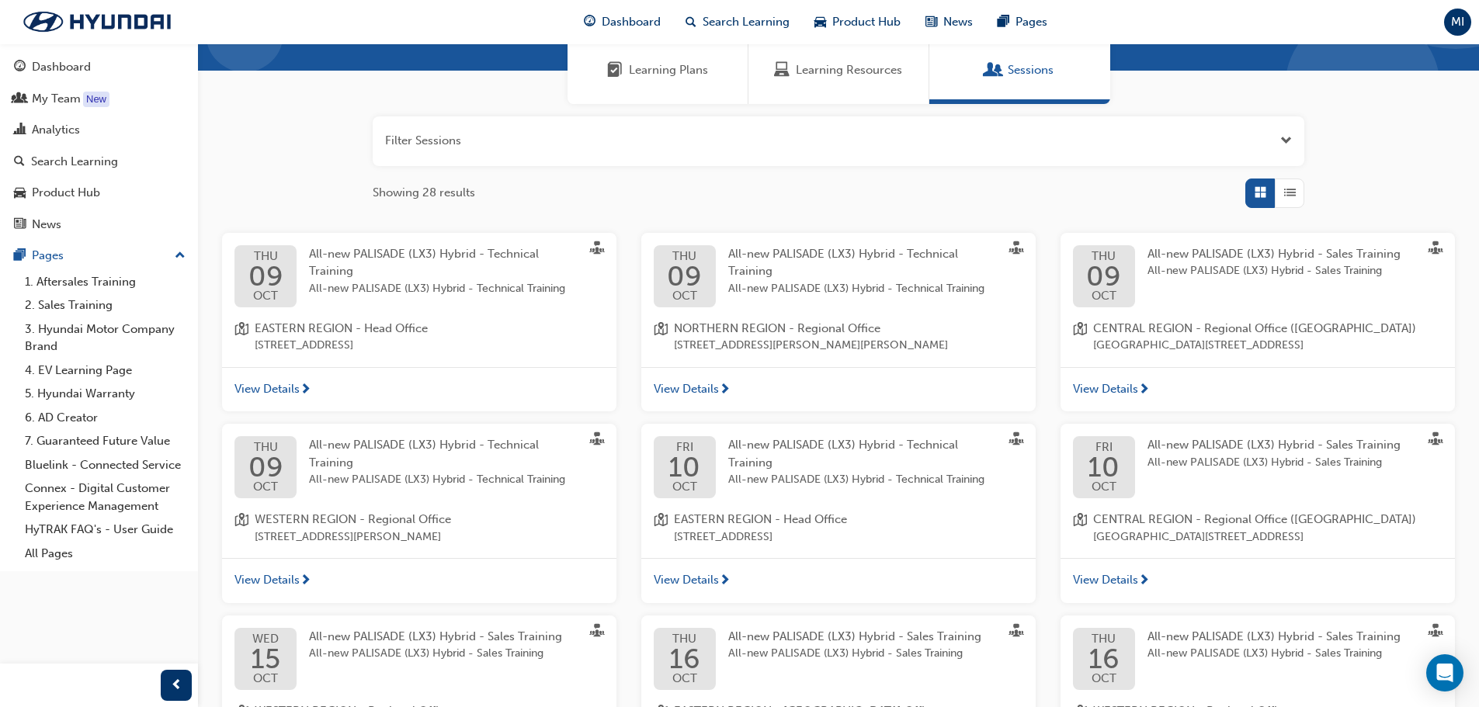
scroll to position [379, 0]
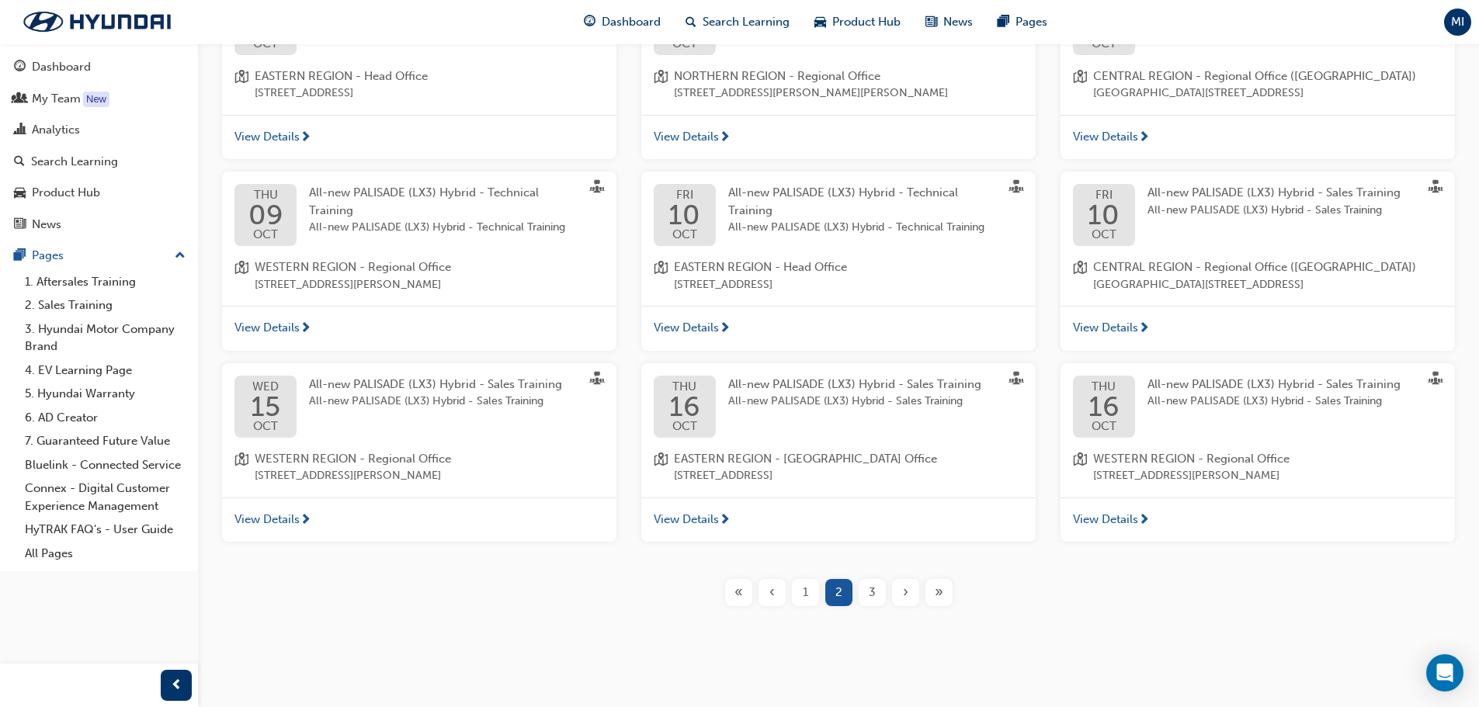
click at [720, 528] on span "next-icon" at bounding box center [725, 521] width 12 height 14
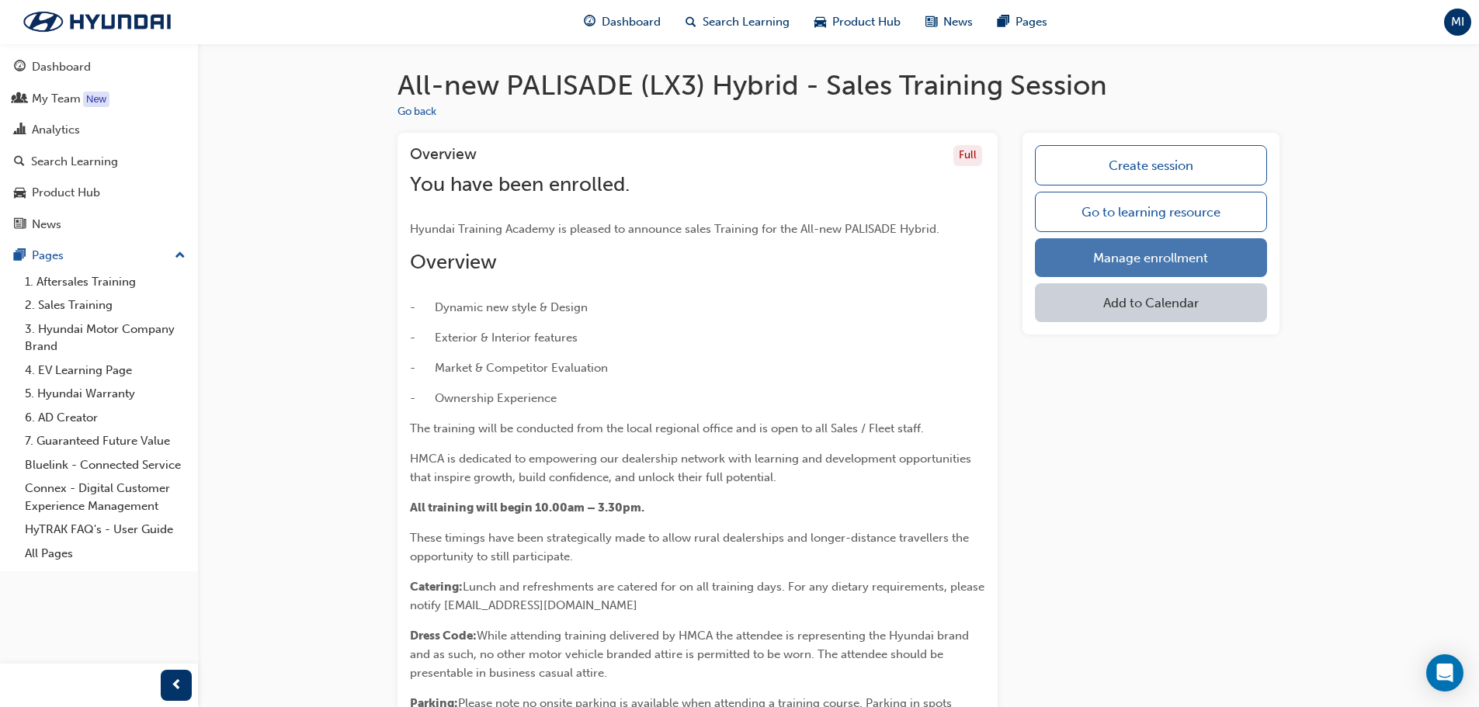
click at [1119, 268] on link "Manage enrollment" at bounding box center [1151, 257] width 232 height 39
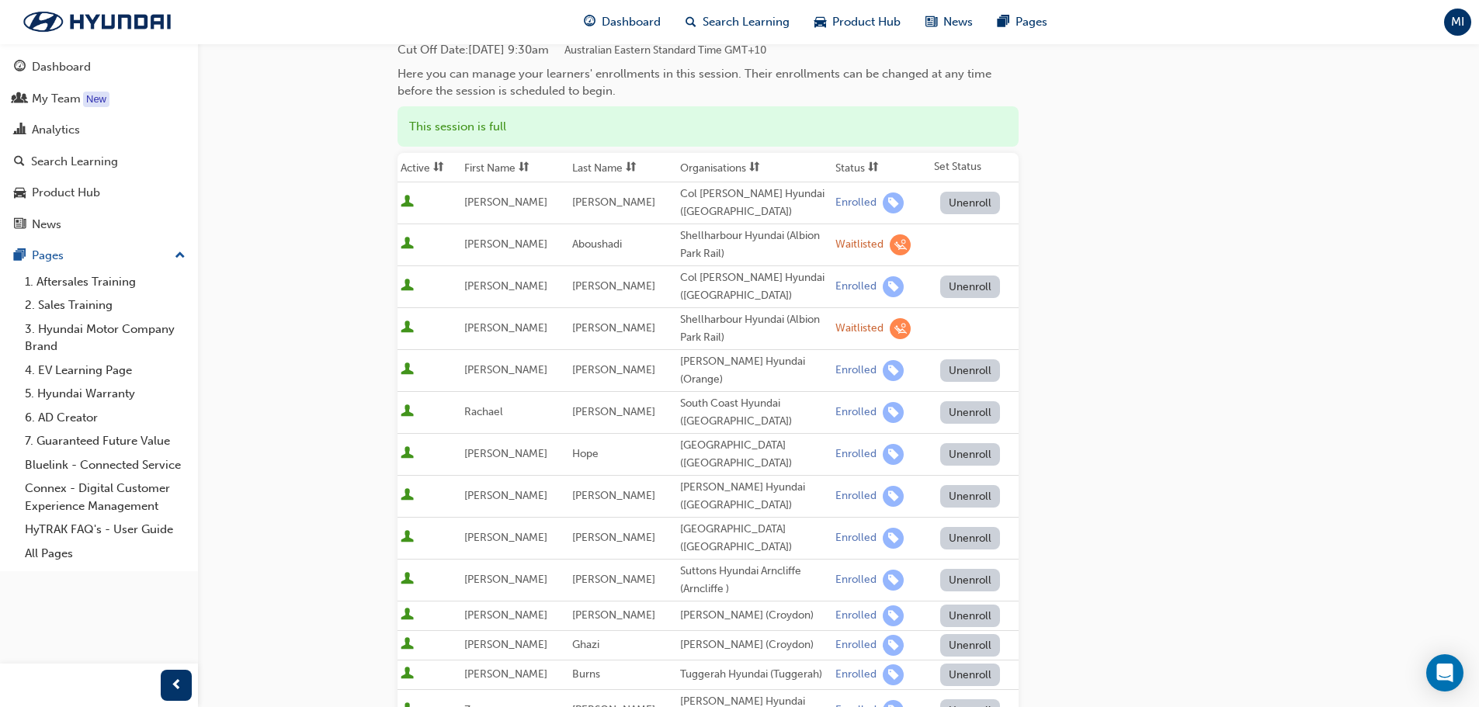
scroll to position [155, 0]
